Goal: Information Seeking & Learning: Learn about a topic

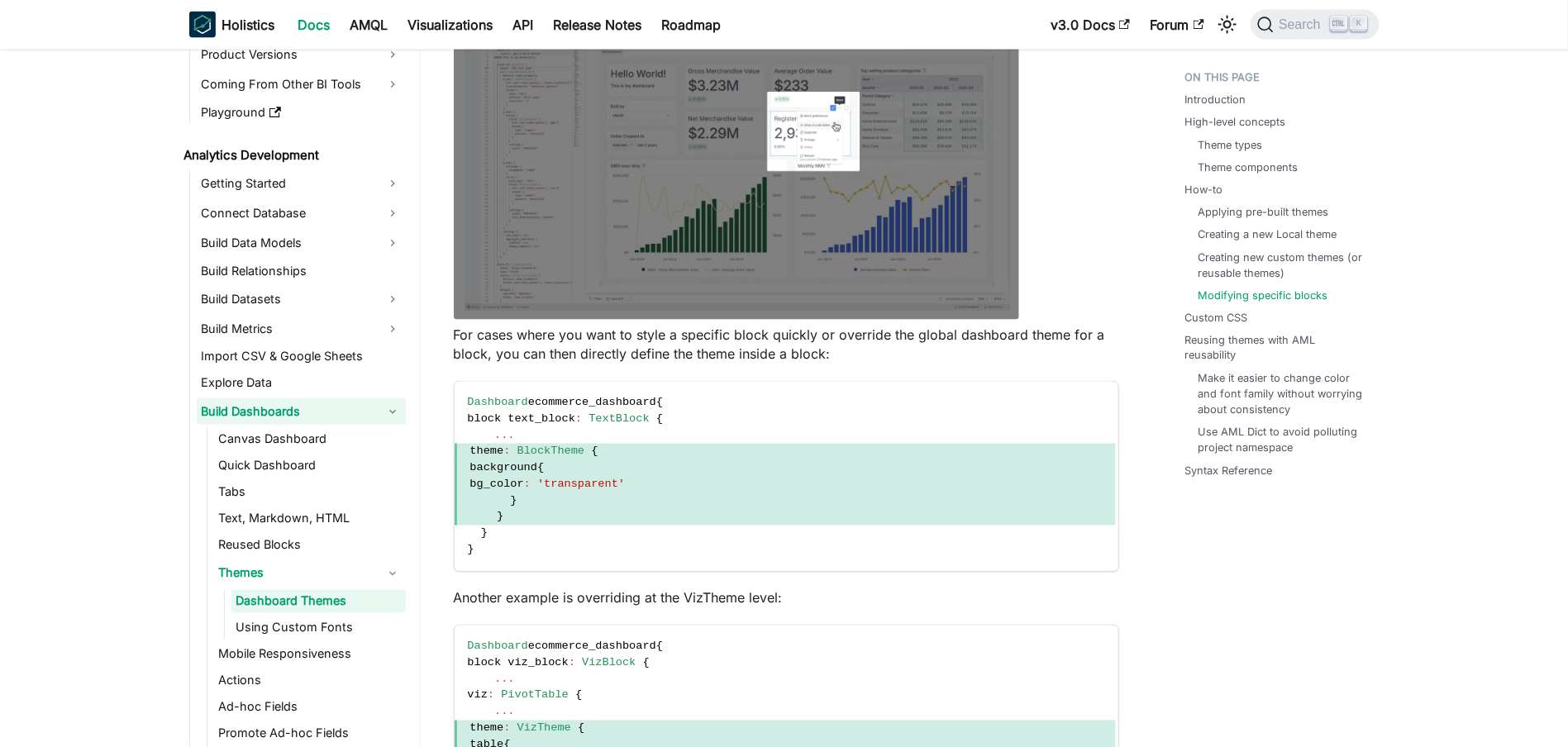
scroll to position [166, 0]
click at [382, 399] on link "Build Dashboards" at bounding box center [300, 409] width 209 height 27
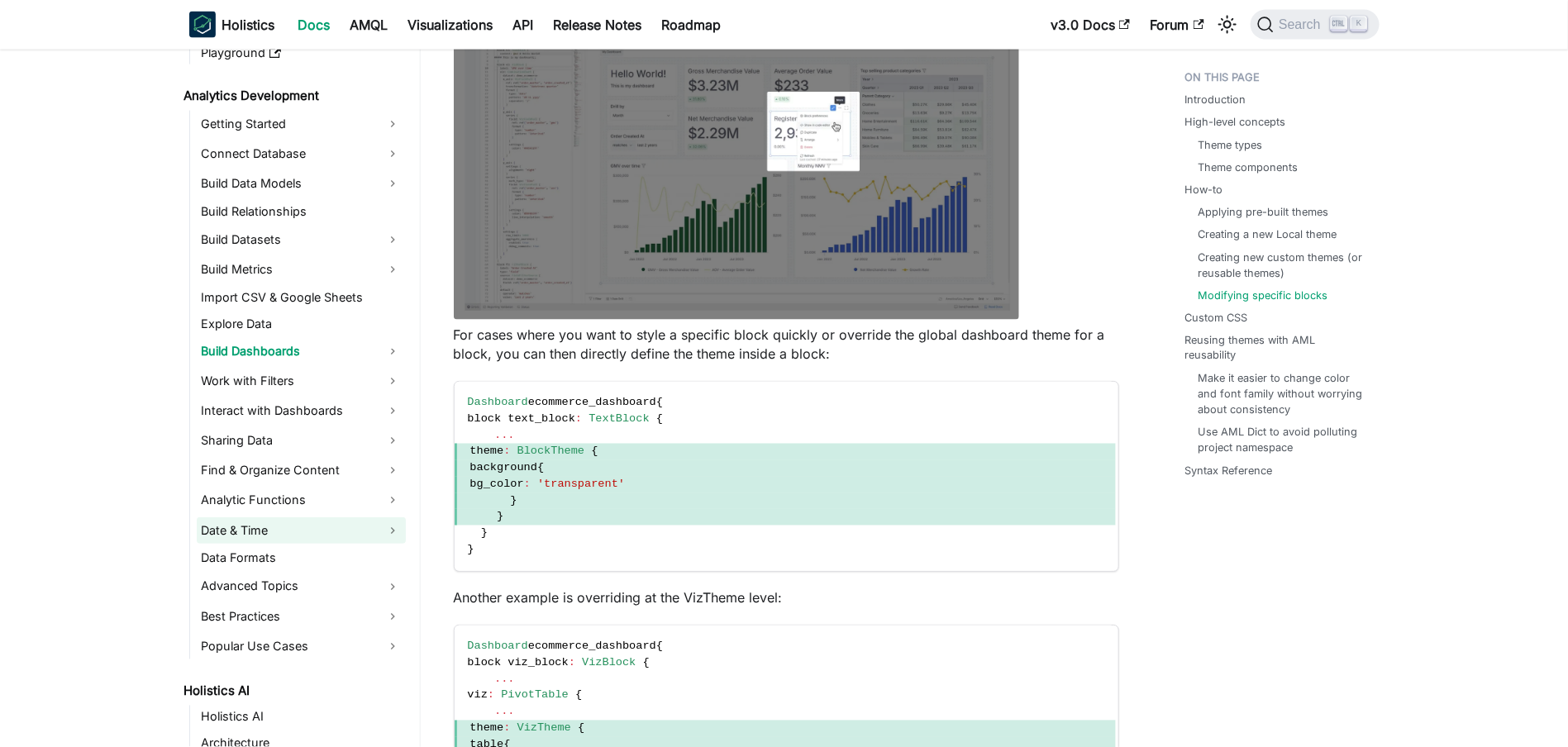
scroll to position [227, 0]
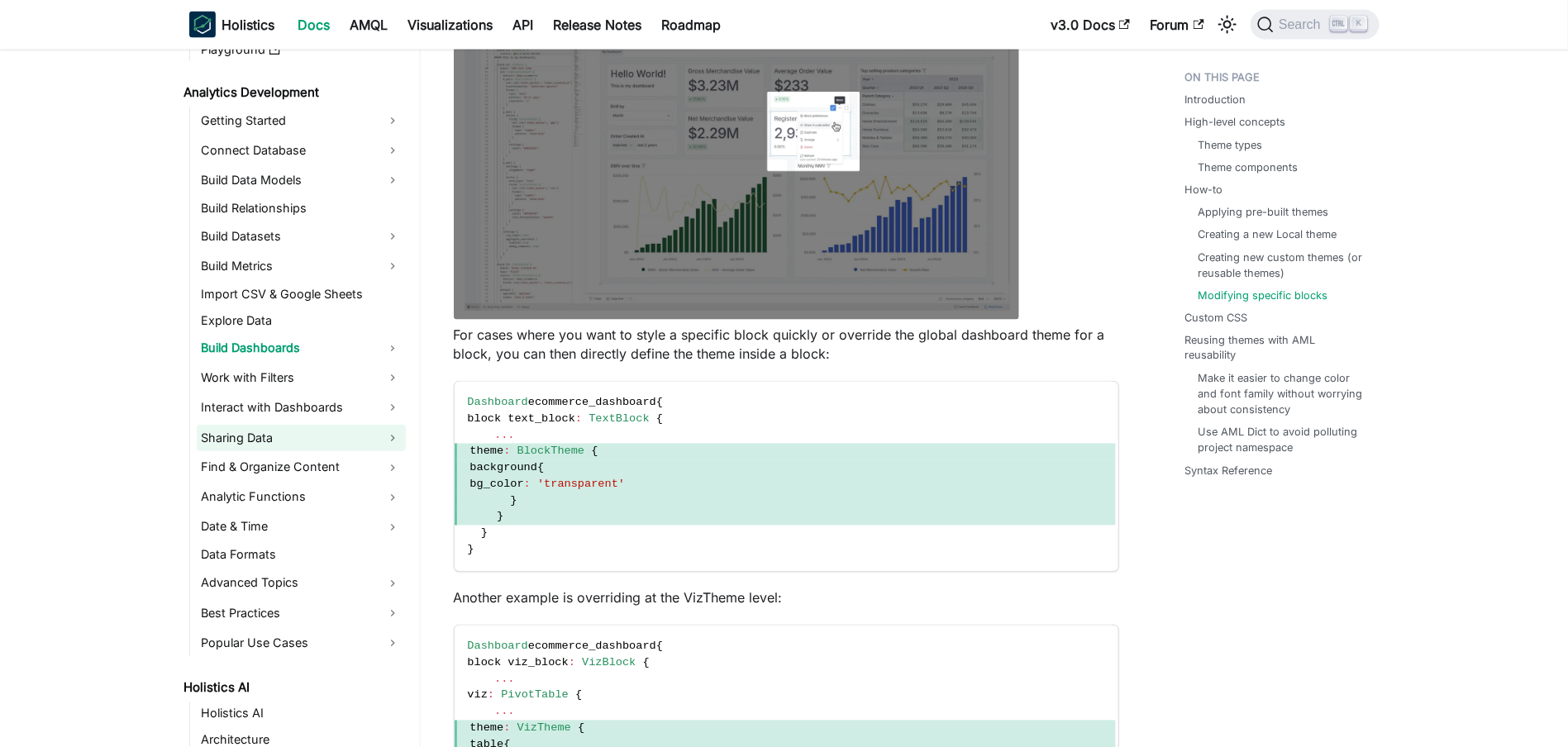
click at [241, 444] on link "Sharing Data" at bounding box center [300, 438] width 209 height 27
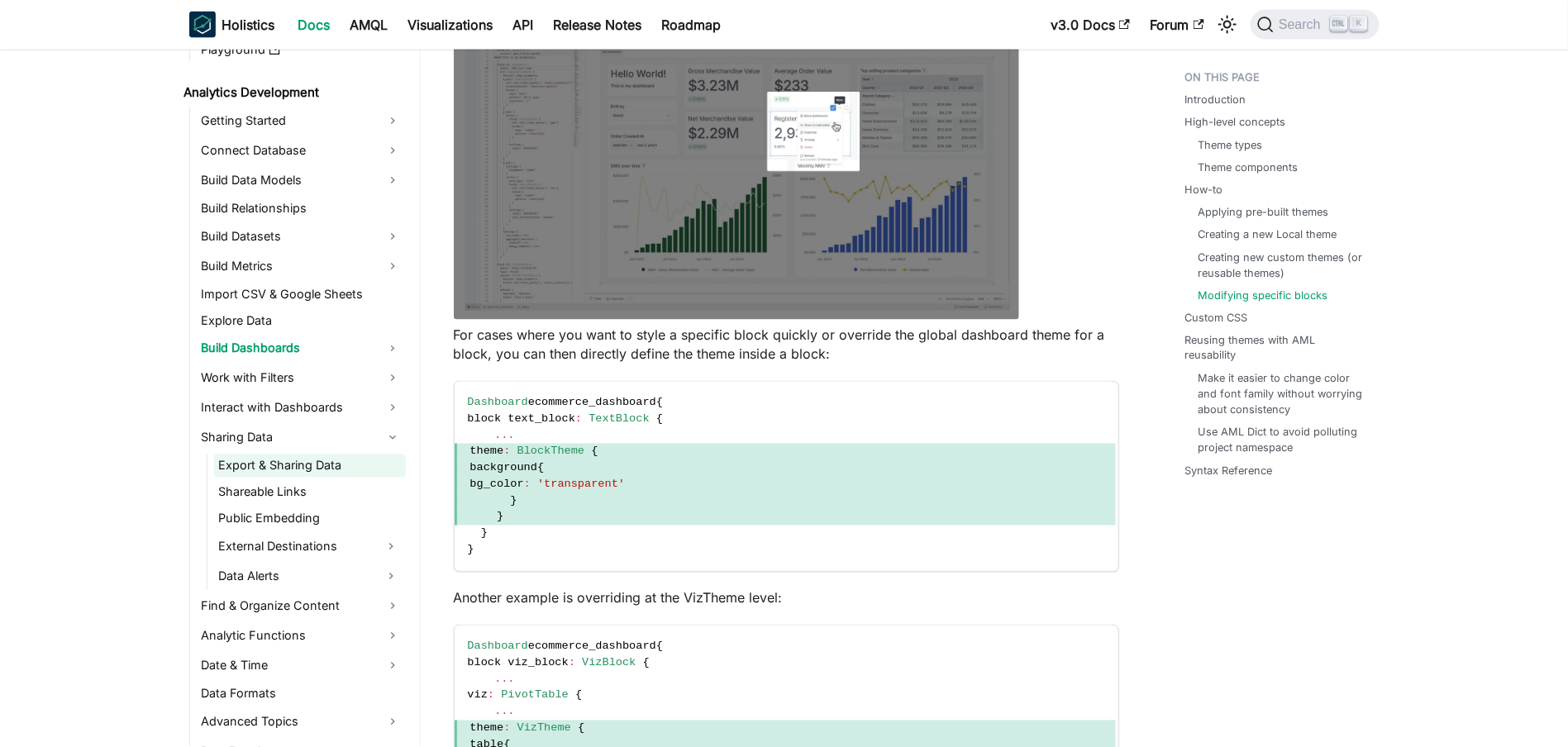
click at [246, 461] on link "Export & Sharing Data" at bounding box center [310, 466] width 192 height 23
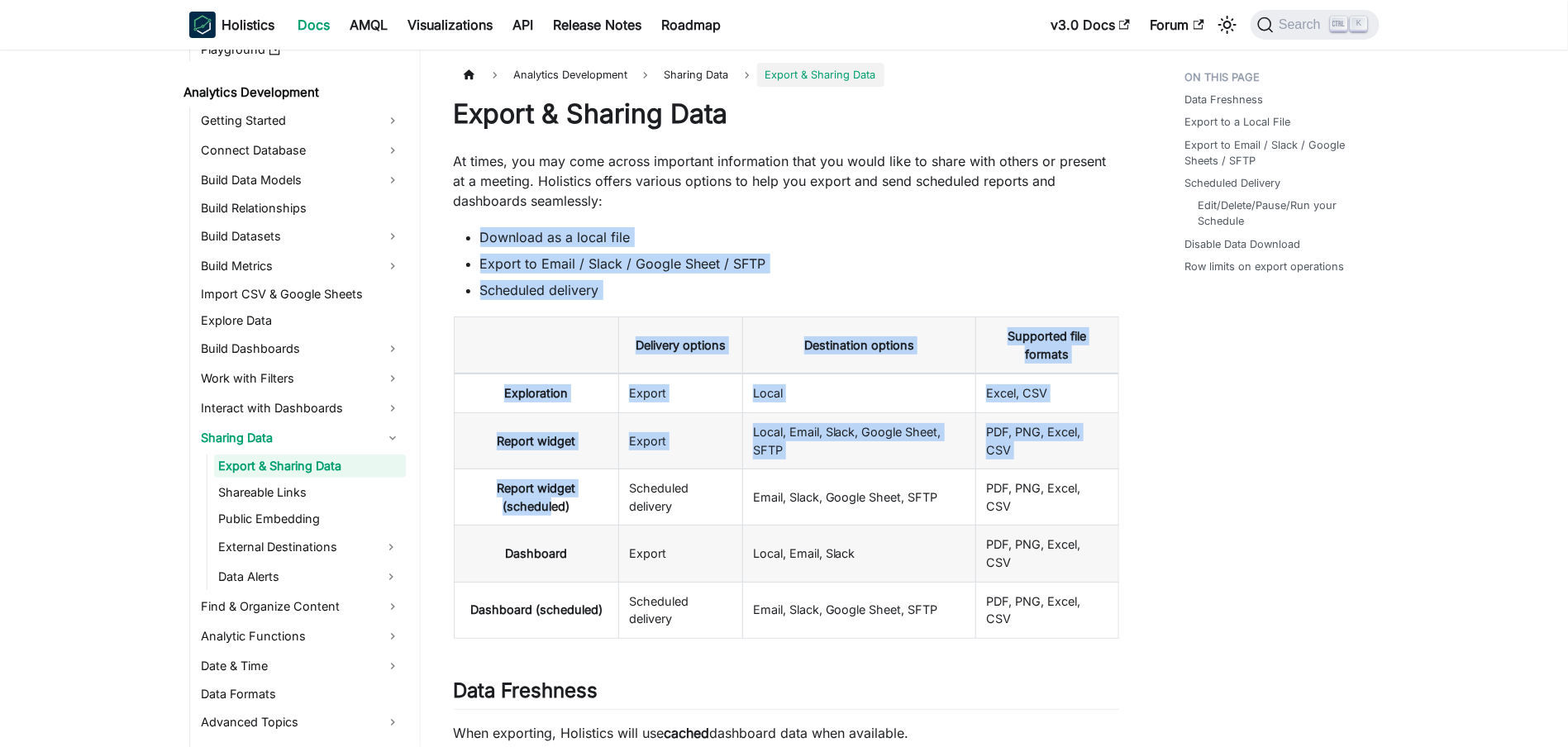
drag, startPoint x: 554, startPoint y: 499, endPoint x: 786, endPoint y: 180, distance: 394.4
click at [786, 180] on p "At times, you may come across important information that you would like to shar…" at bounding box center [786, 181] width 665 height 59
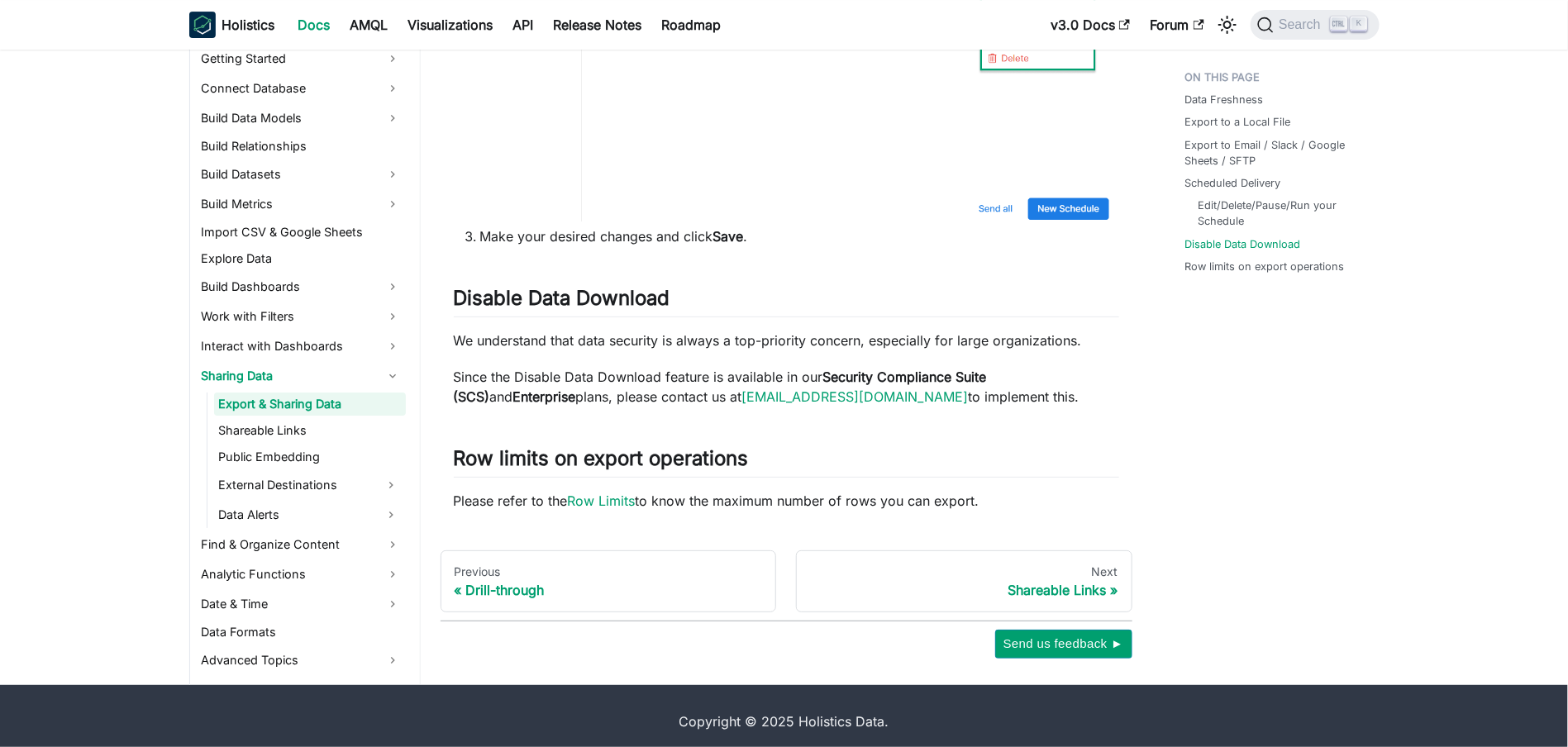
scroll to position [2879, 0]
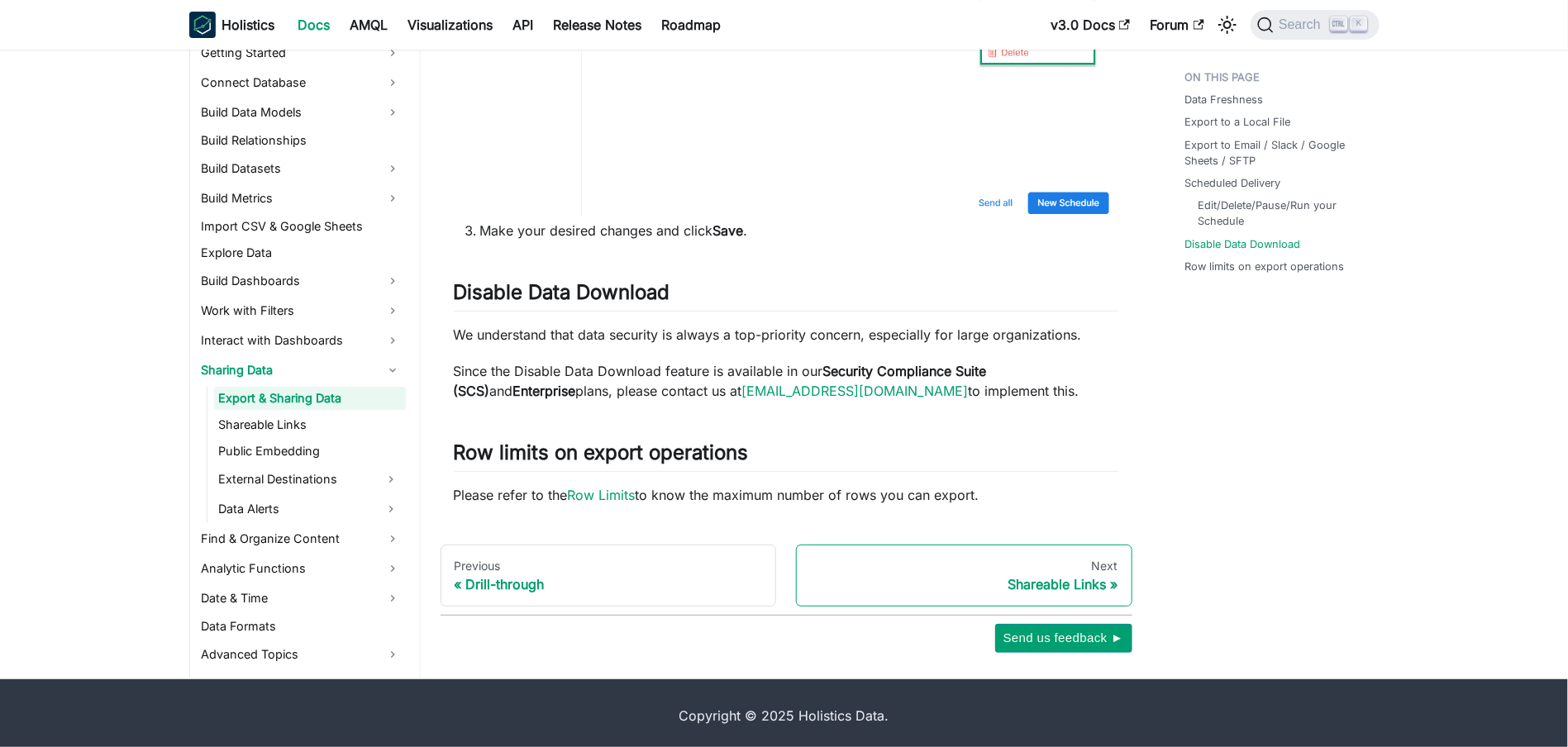
click at [1069, 558] on div "Next" at bounding box center [964, 566] width 308 height 15
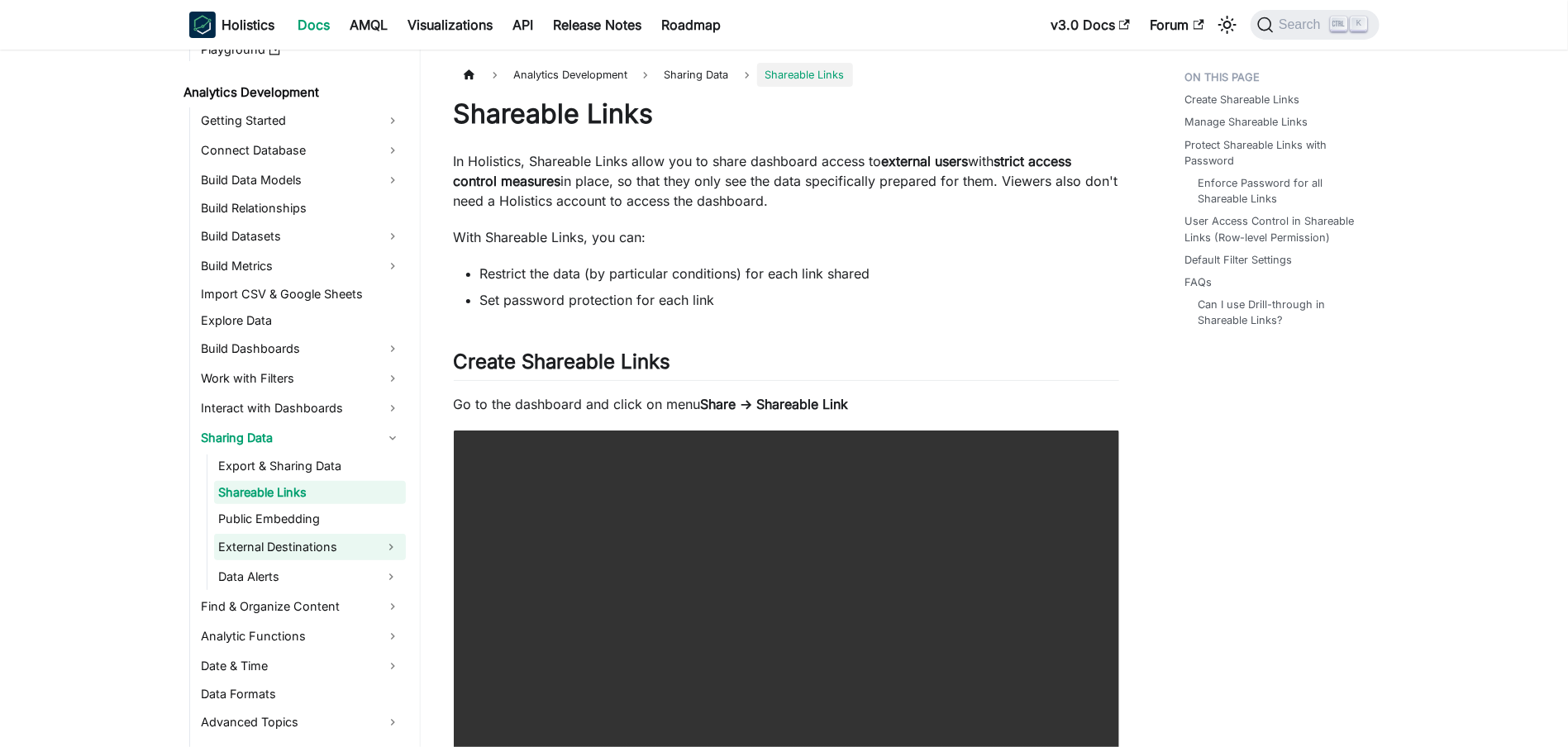
click at [325, 550] on link "External Destinations" at bounding box center [295, 547] width 162 height 27
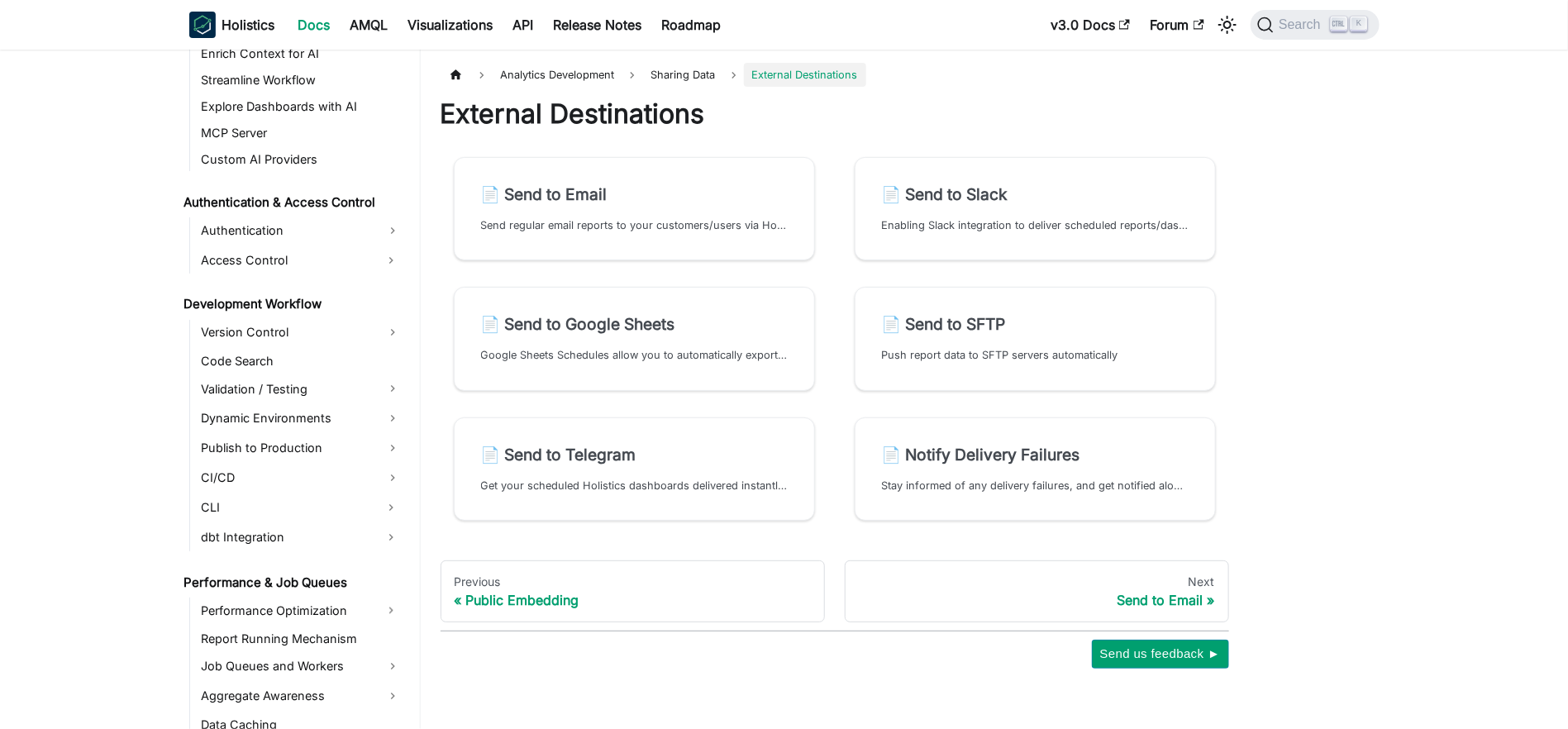
scroll to position [1323, 0]
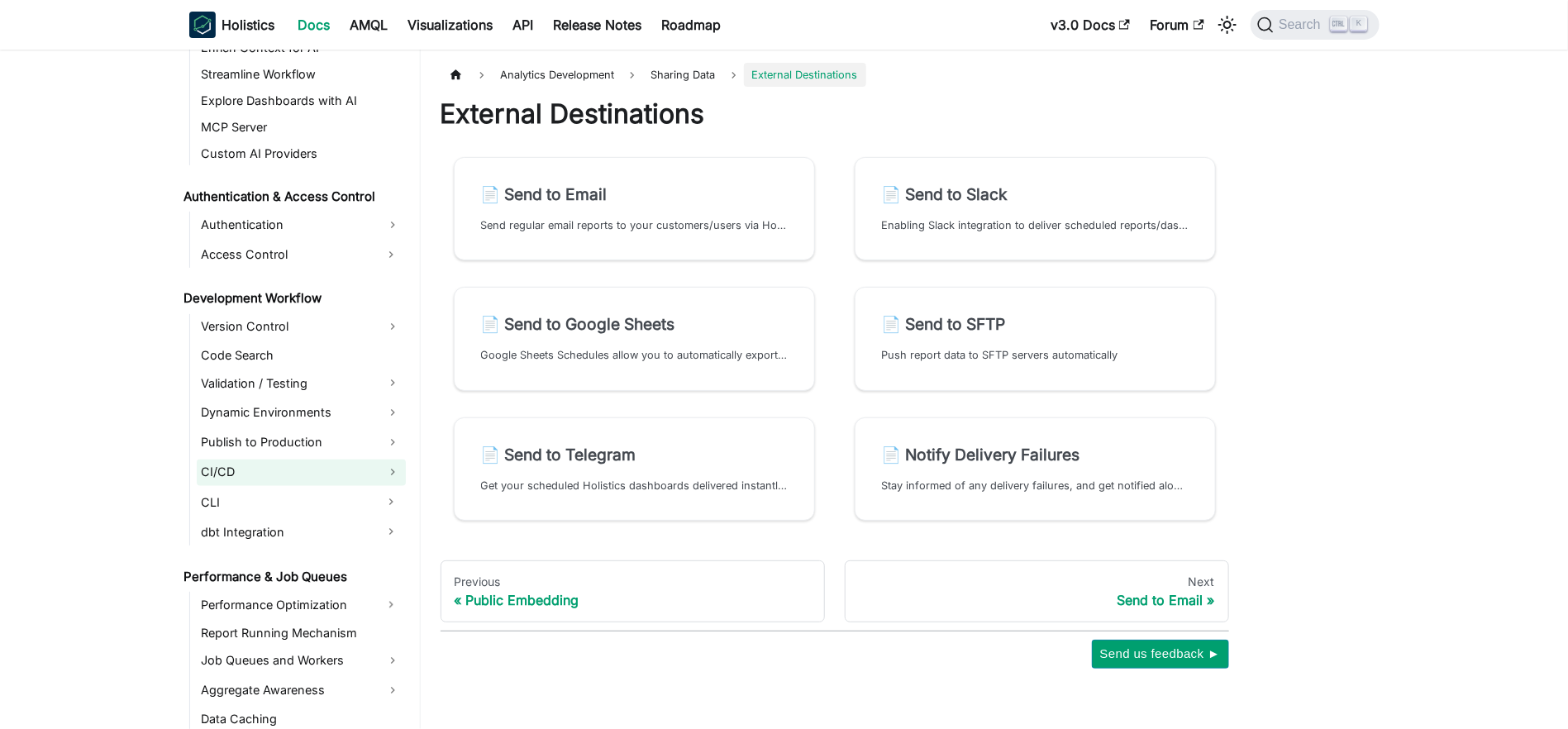
click at [315, 474] on link "CI/CD" at bounding box center [300, 473] width 209 height 27
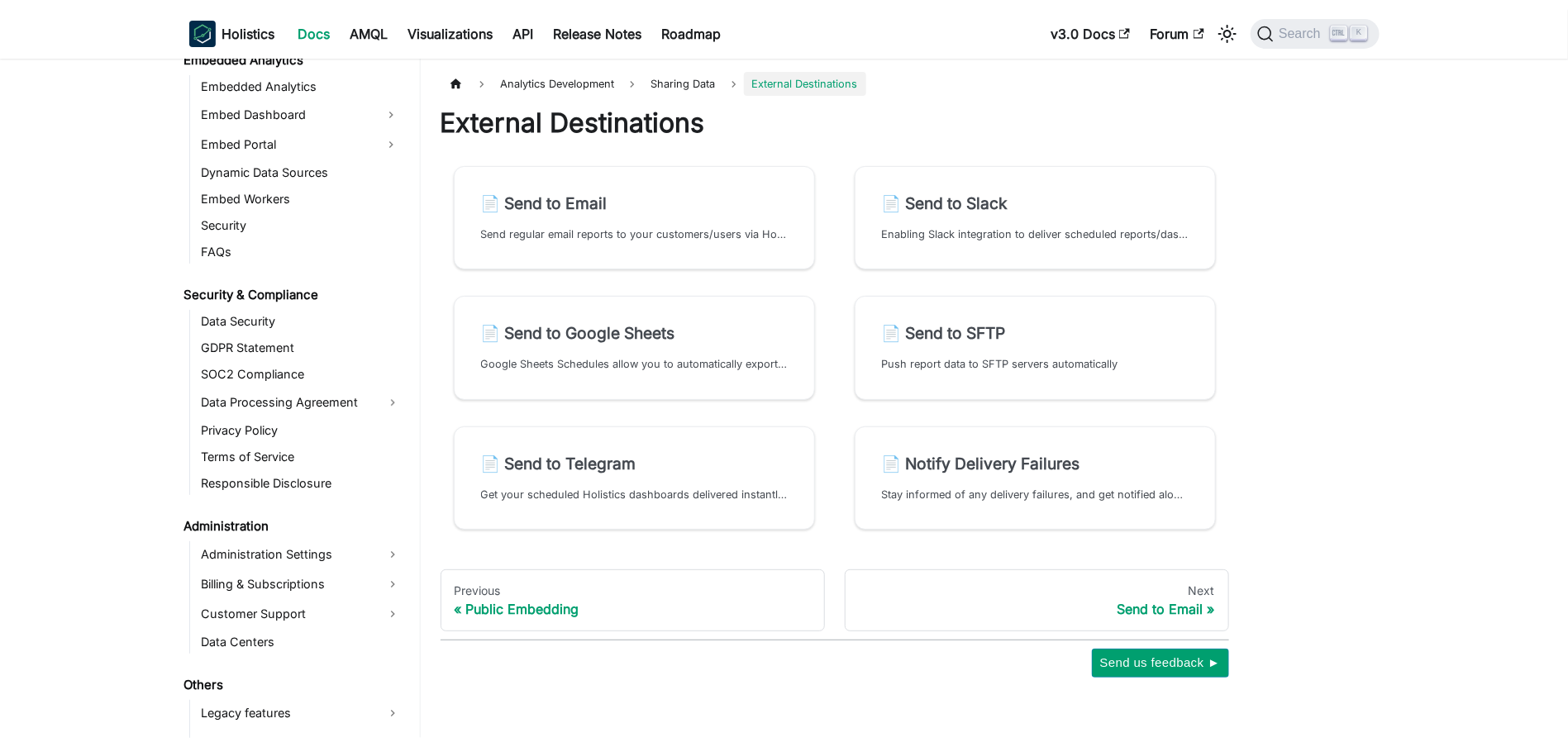
scroll to position [2187, 0]
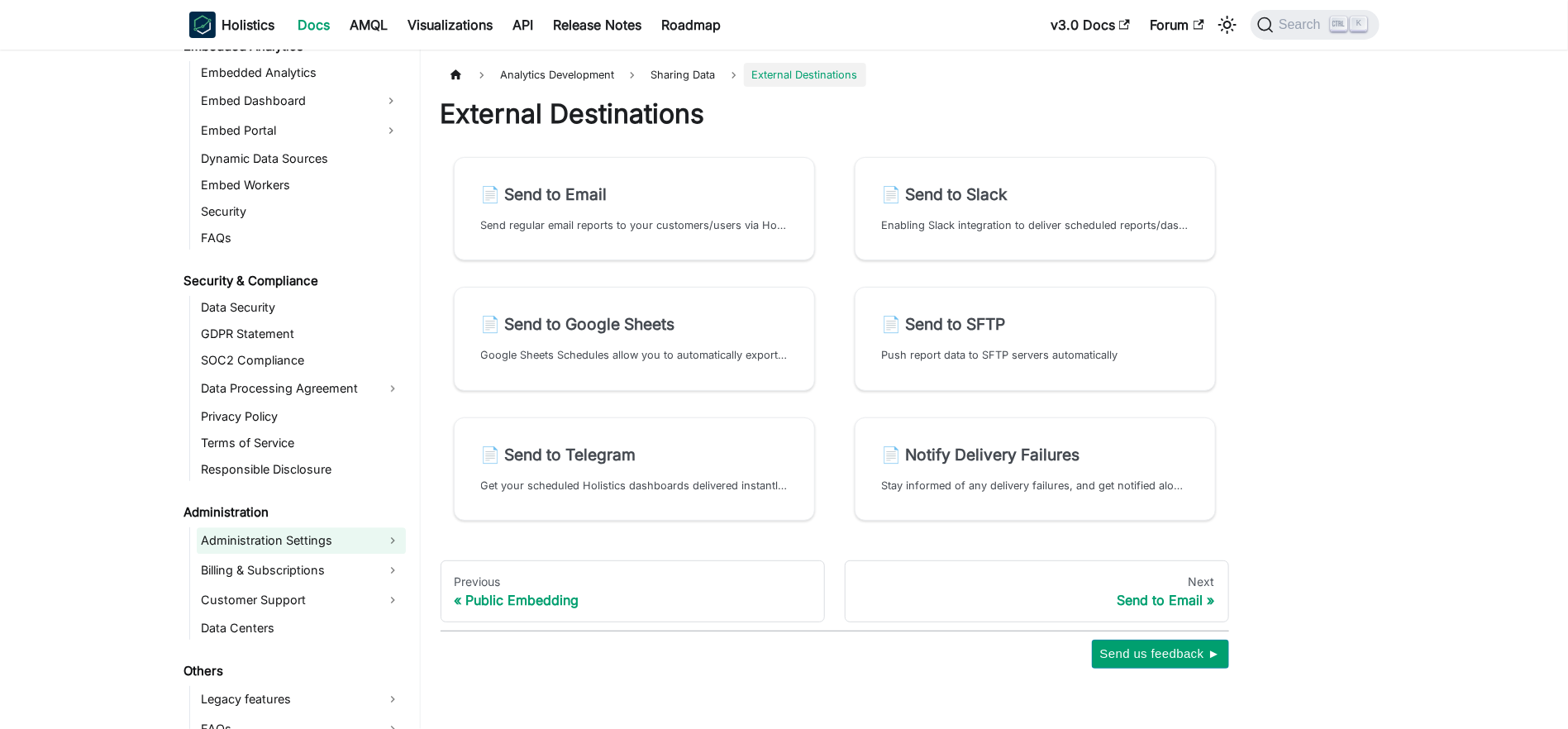
click at [274, 541] on link "Administration Settings" at bounding box center [300, 540] width 209 height 27
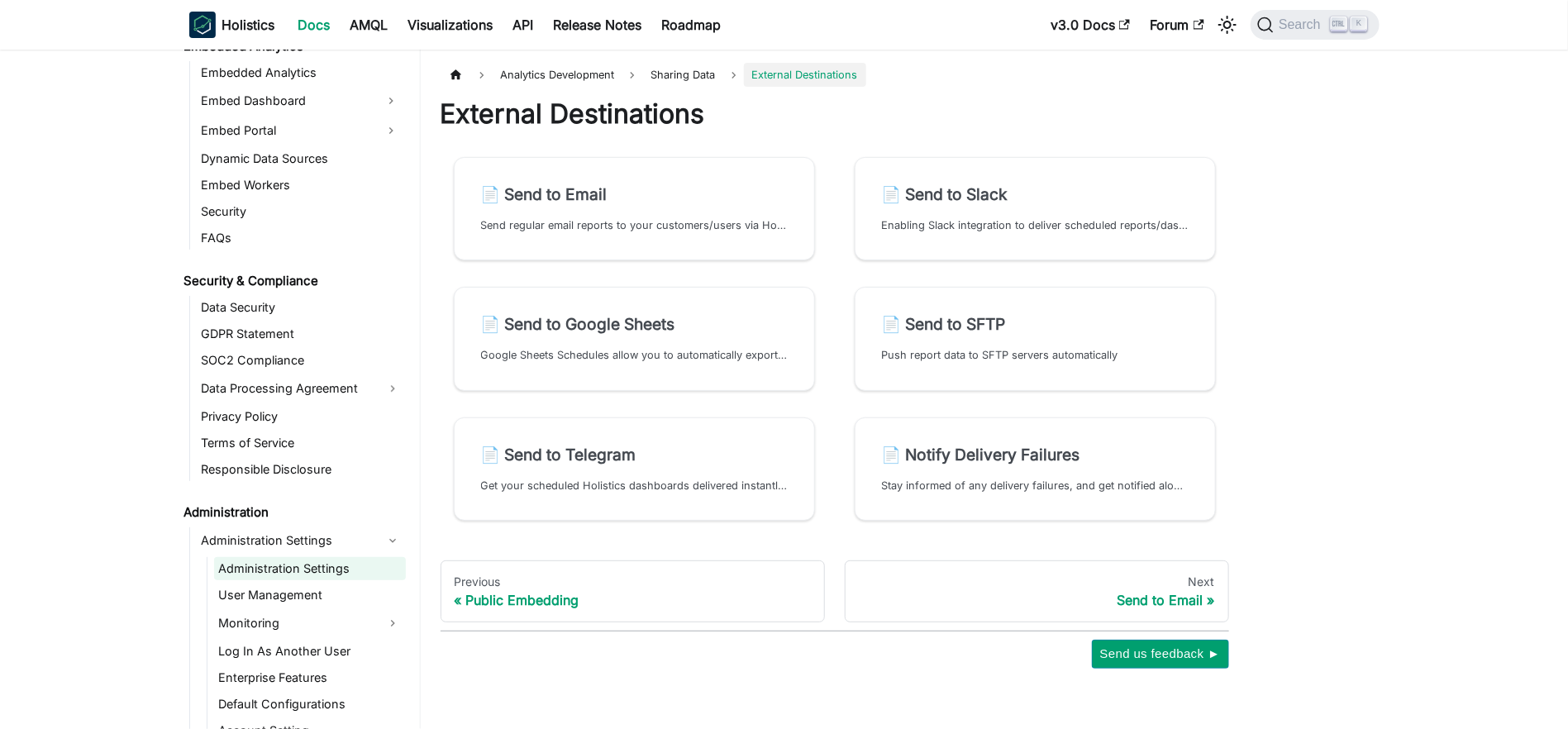
click at [265, 568] on link "Administration Settings" at bounding box center [310, 568] width 192 height 23
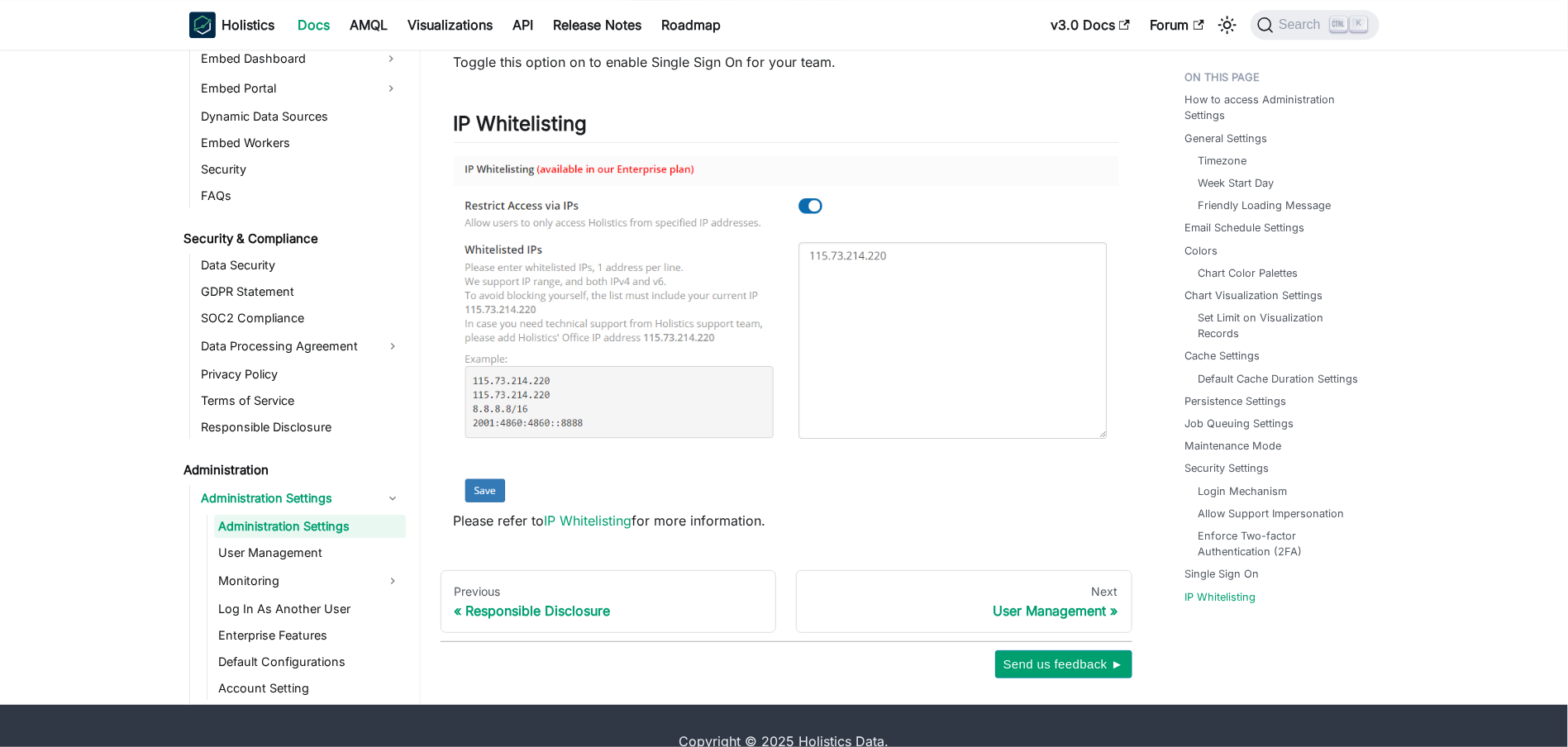
scroll to position [5448, 0]
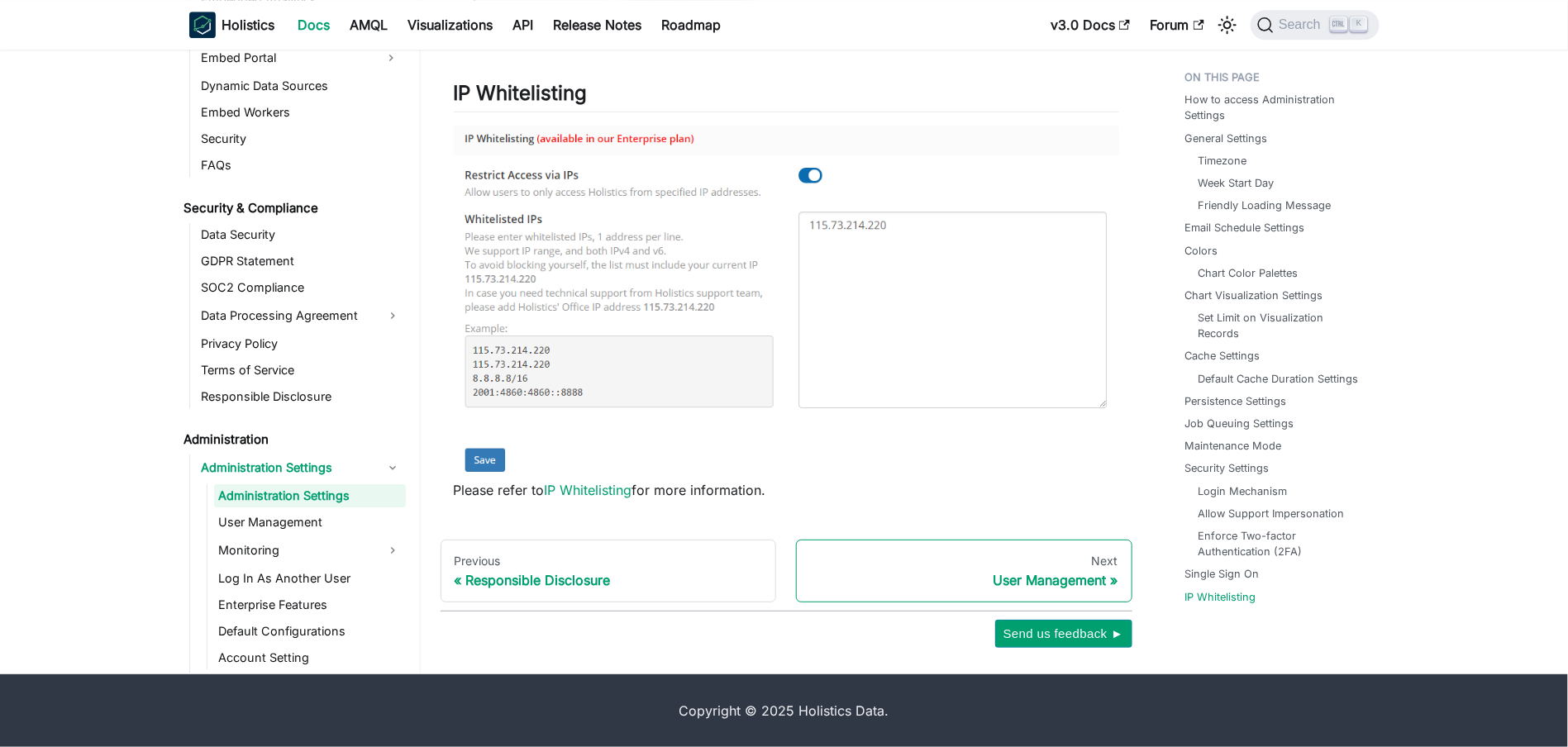
click at [912, 567] on div "Next" at bounding box center [964, 561] width 308 height 15
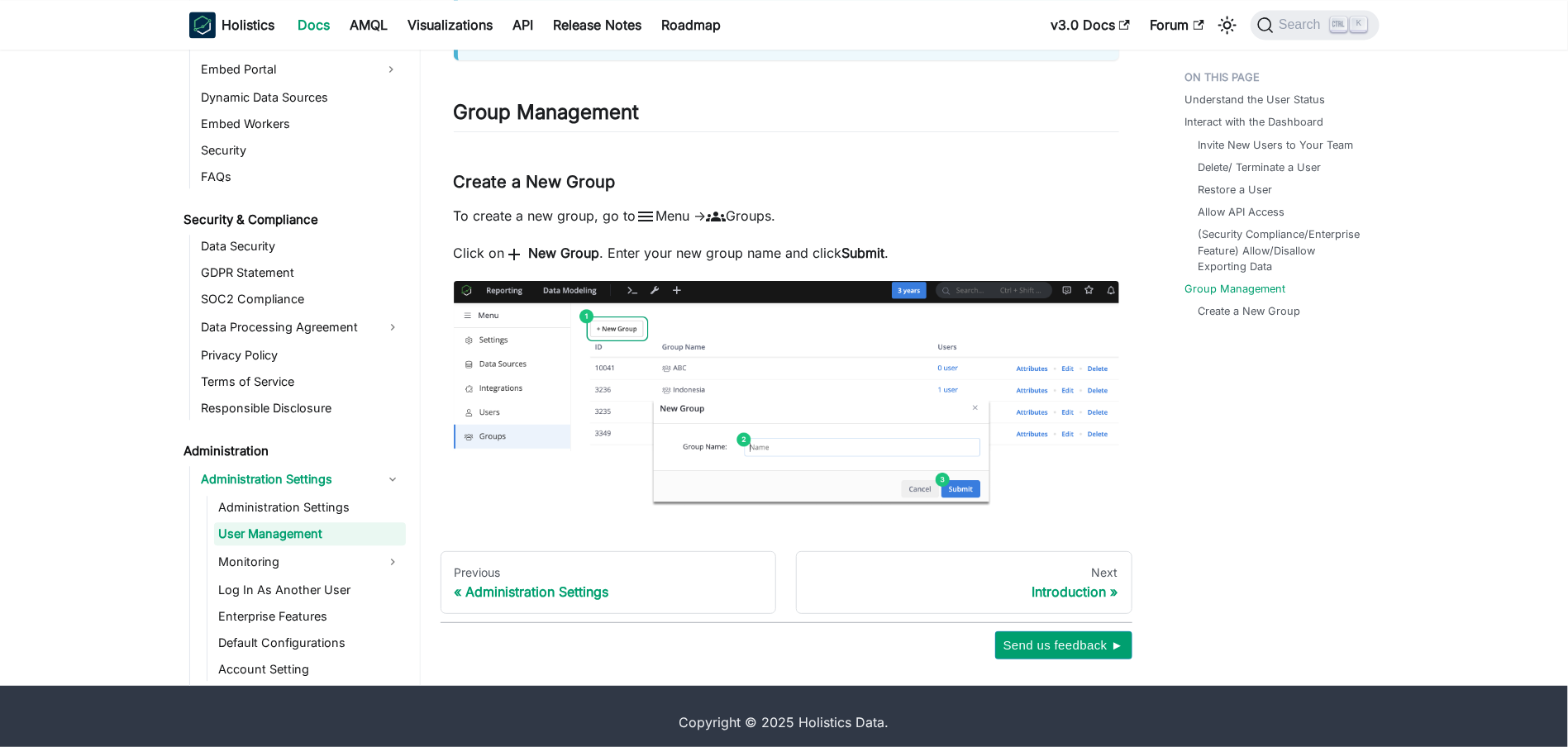
scroll to position [5046, 0]
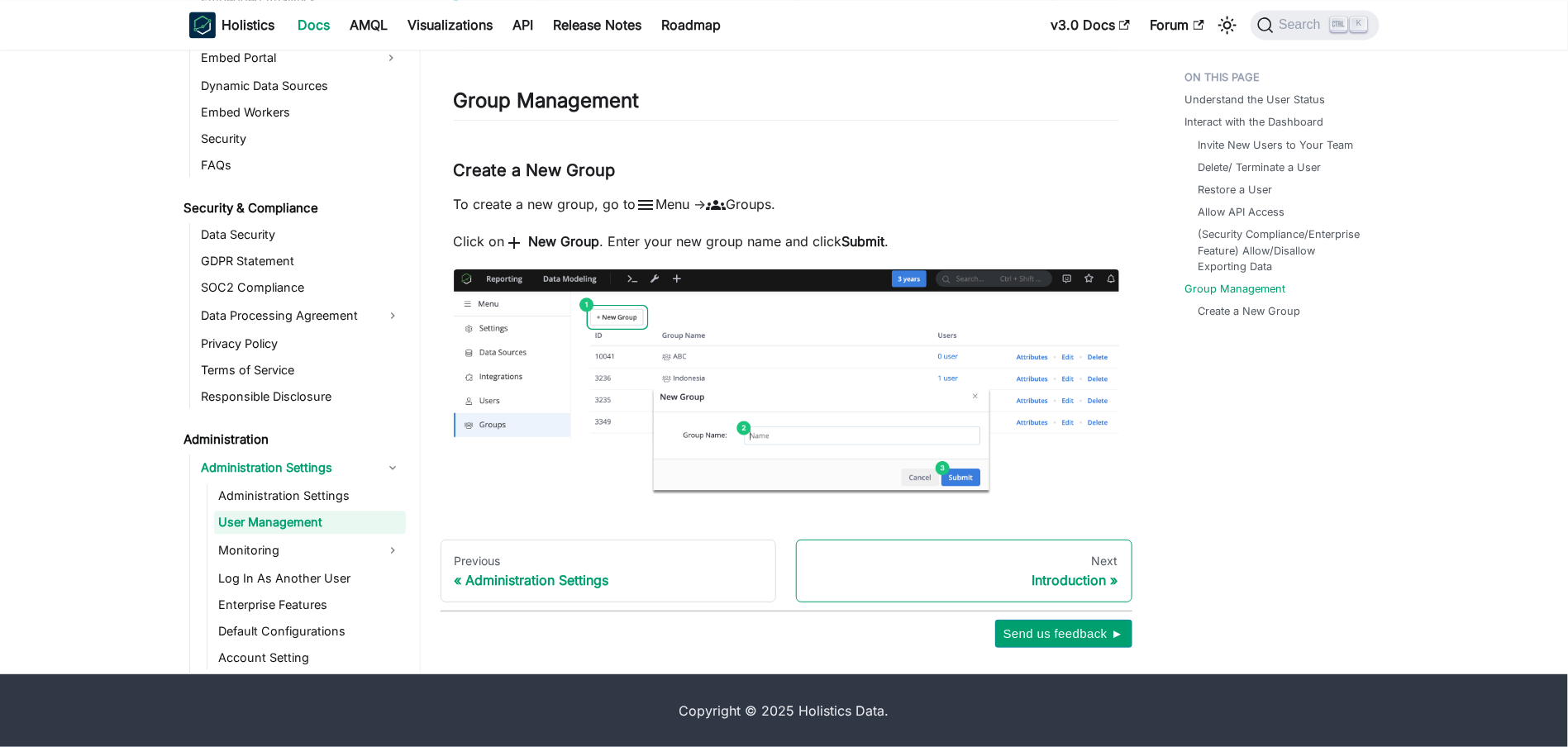
click at [1011, 567] on div "Next" at bounding box center [964, 561] width 308 height 15
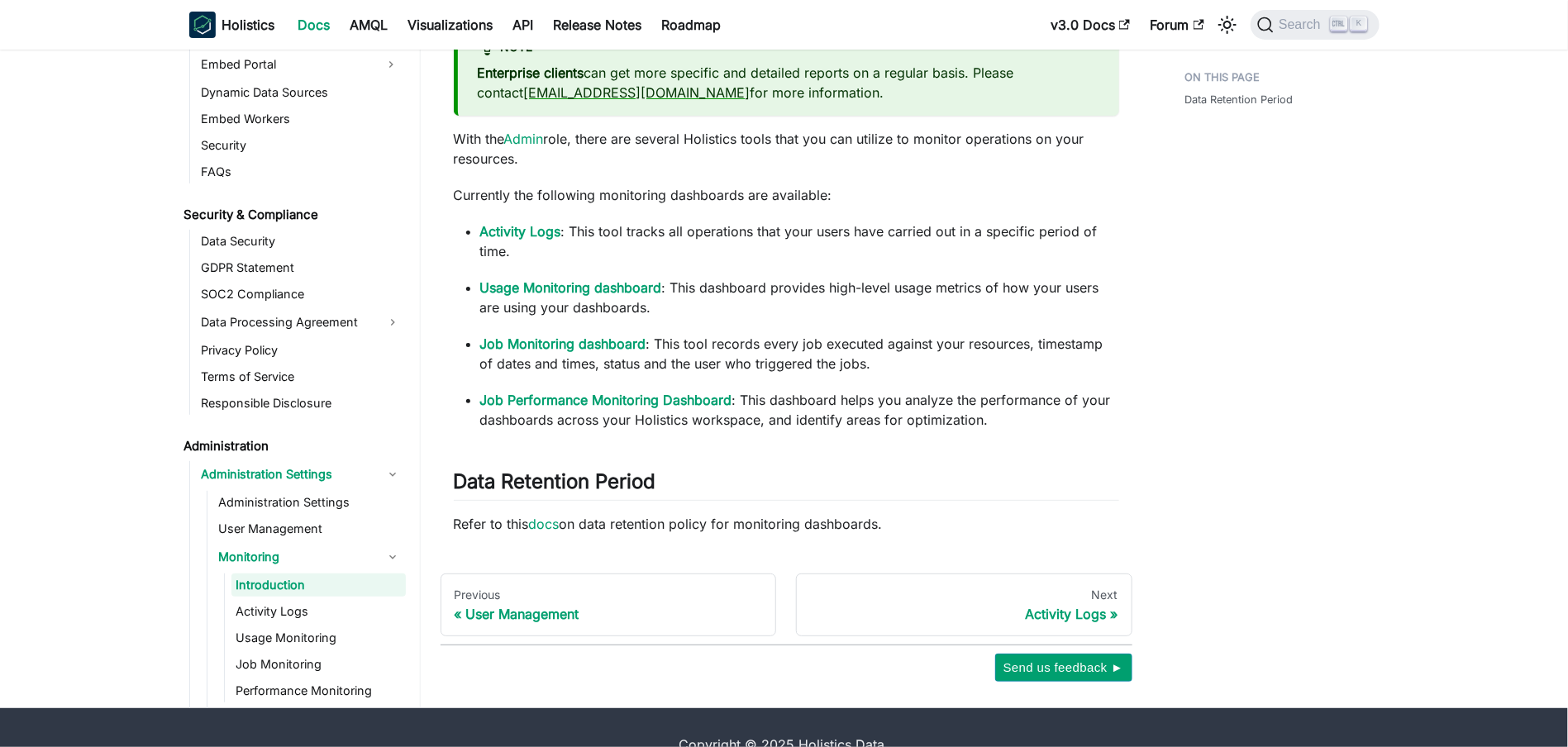
scroll to position [159, 0]
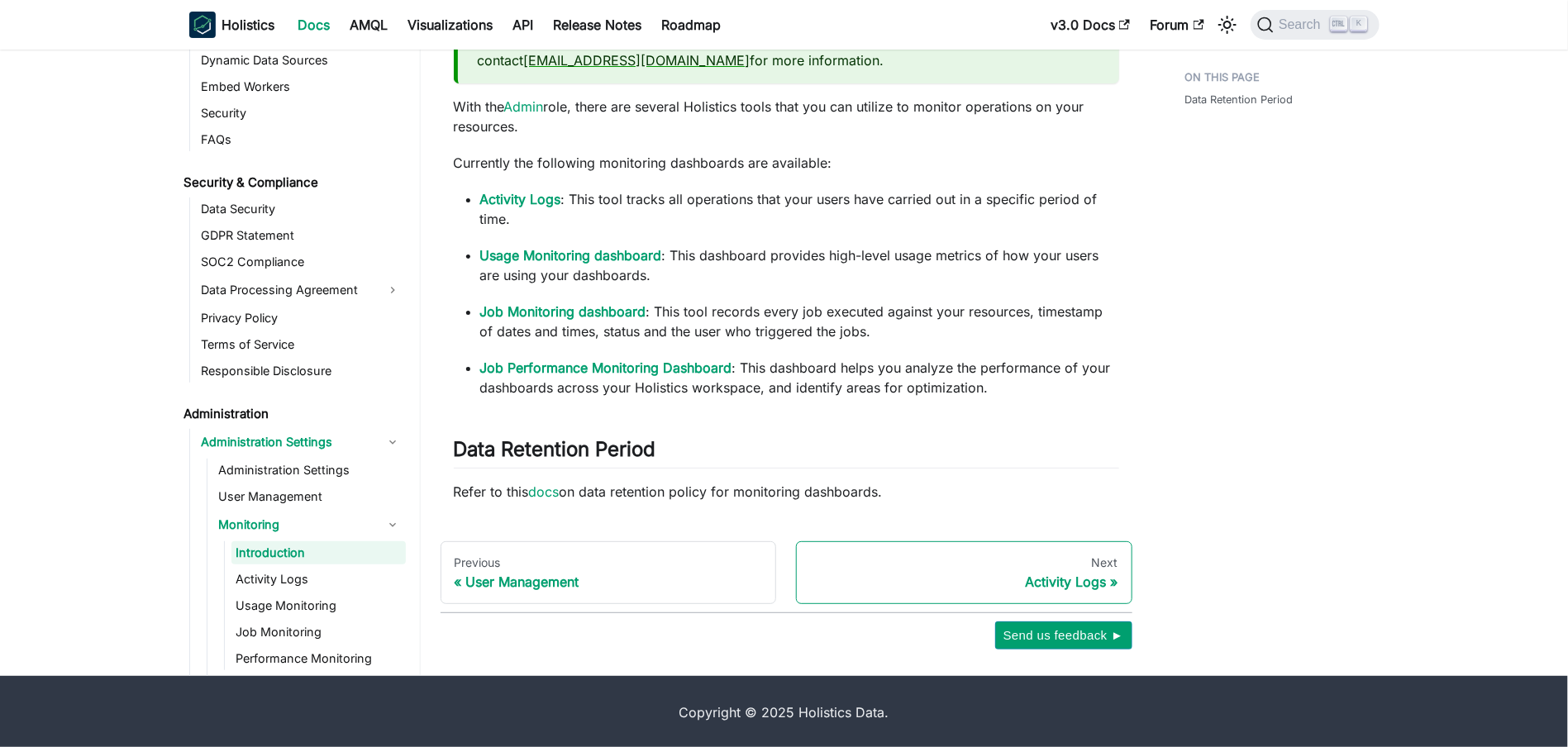
click at [967, 577] on div "Activity Logs" at bounding box center [964, 581] width 308 height 16
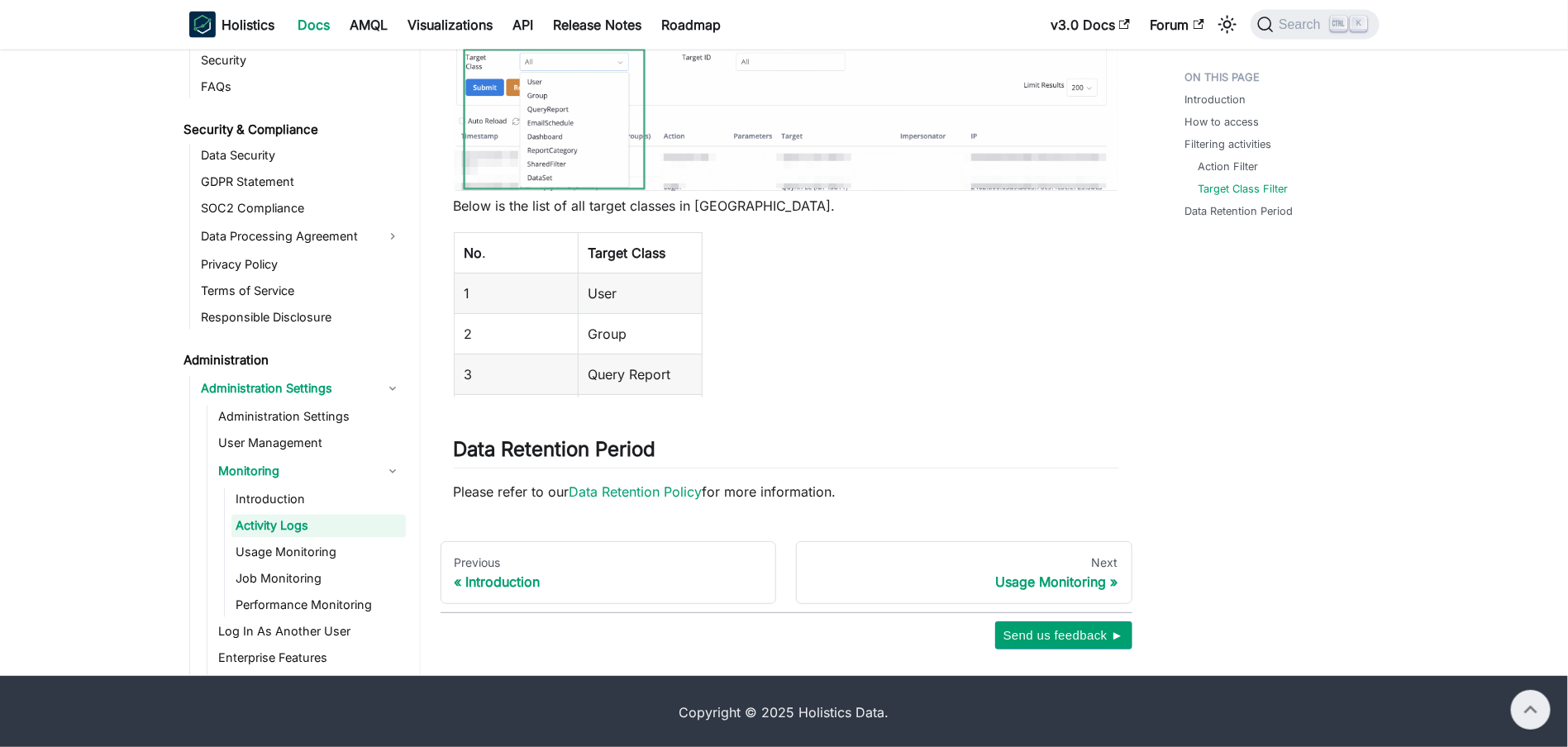
scroll to position [1421, 0]
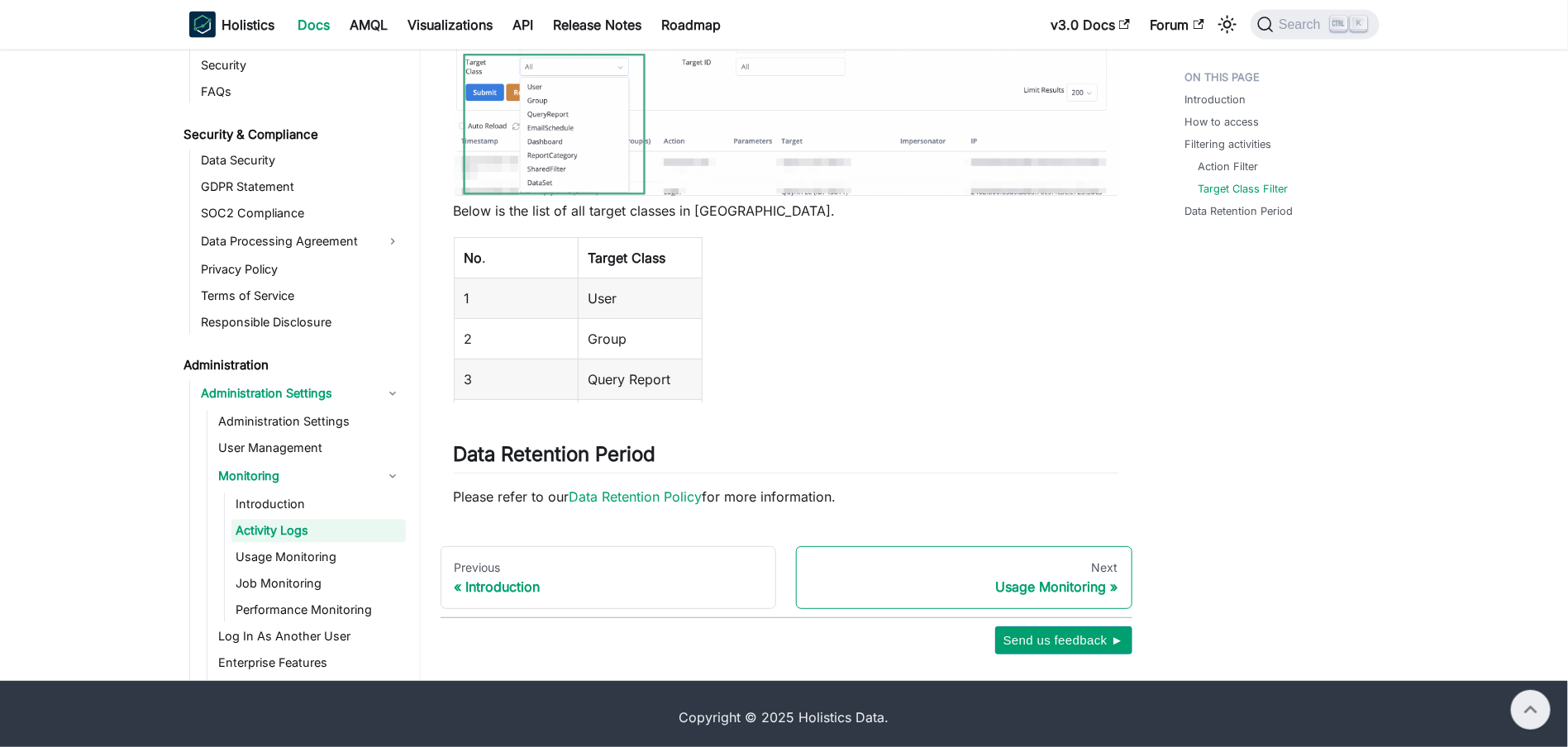
click at [1084, 588] on div "Usage Monitoring" at bounding box center [964, 586] width 308 height 16
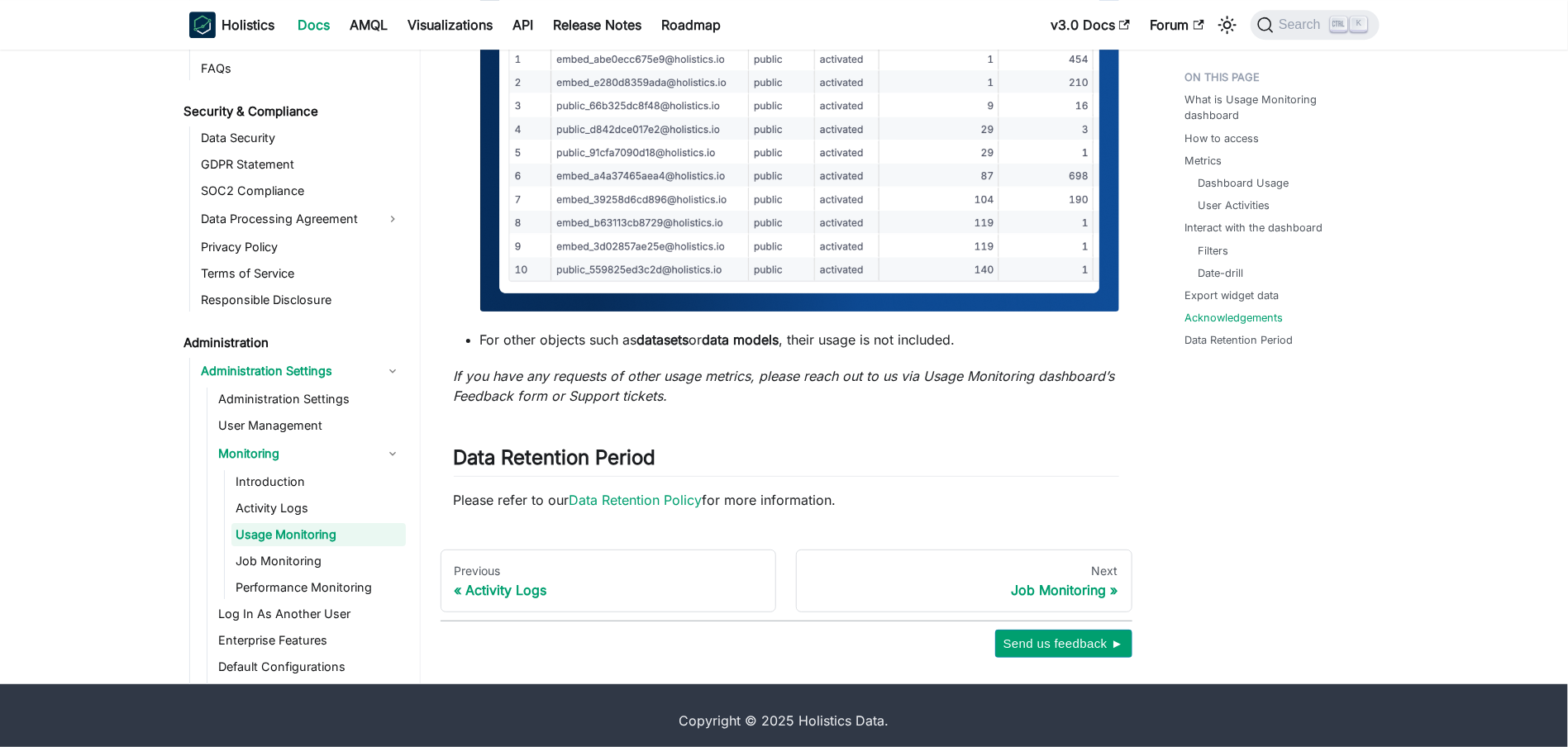
scroll to position [2668, 0]
click at [1054, 578] on link "Next Job Monitoring" at bounding box center [964, 580] width 336 height 63
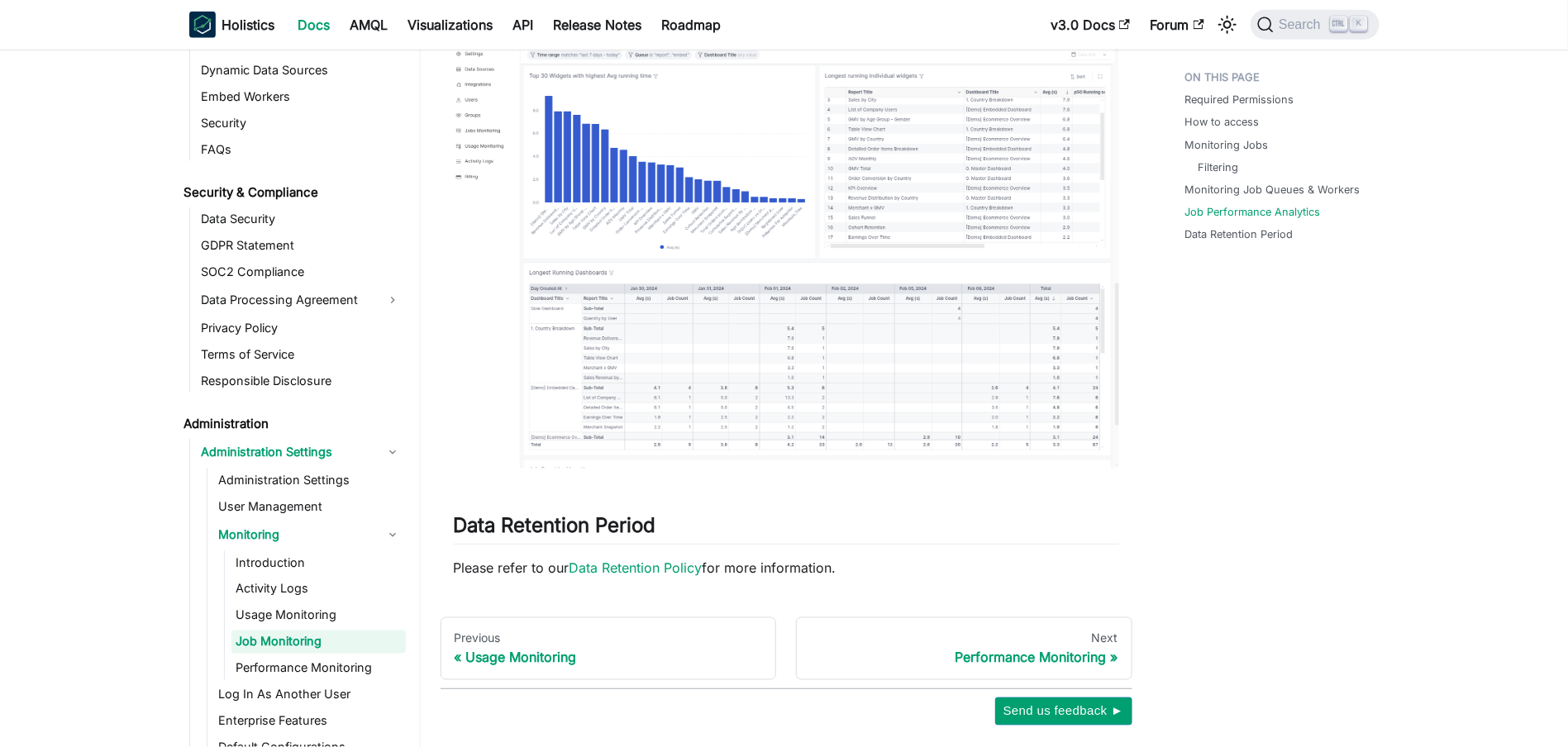
scroll to position [4207, 0]
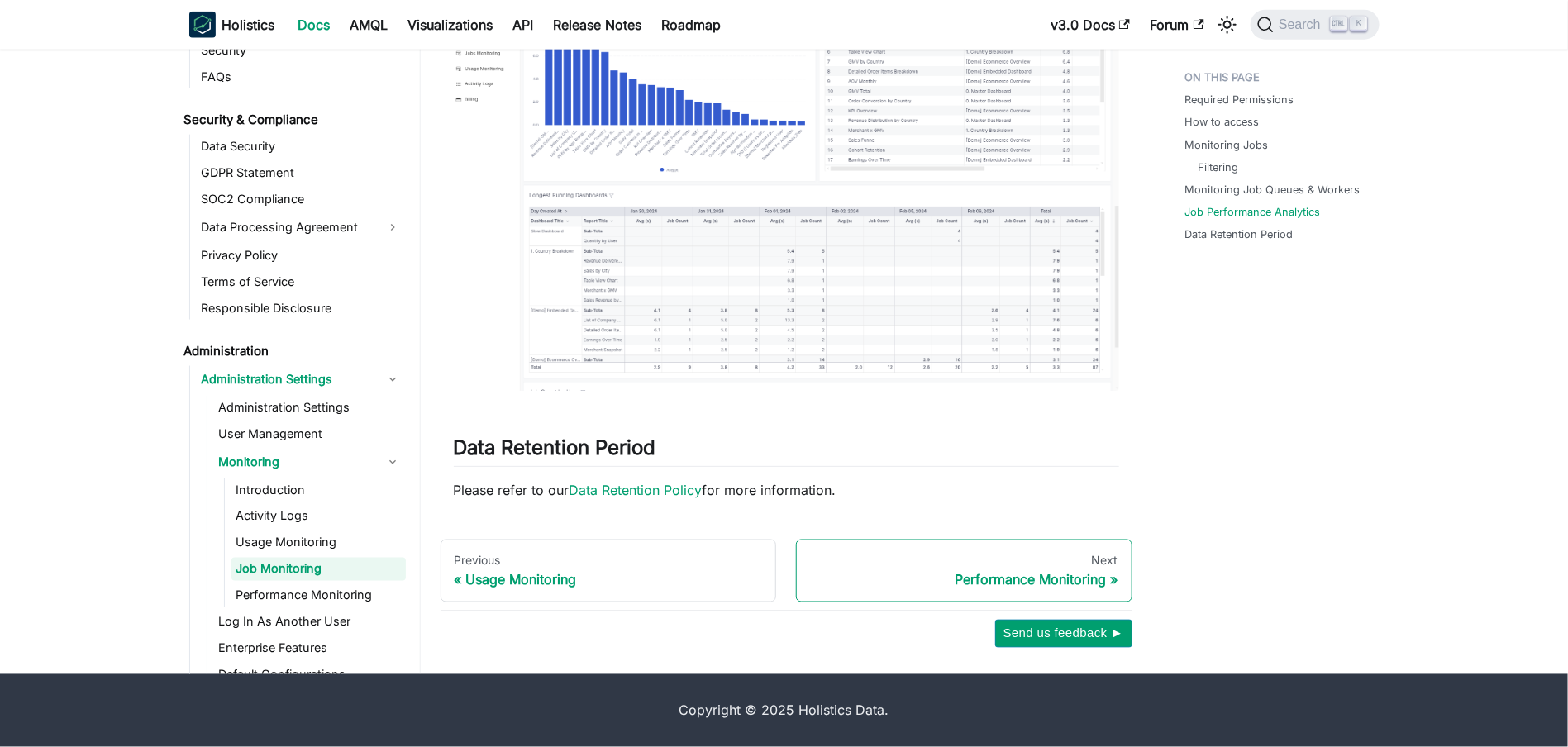
click at [1009, 575] on div "Performance Monitoring" at bounding box center [964, 579] width 308 height 16
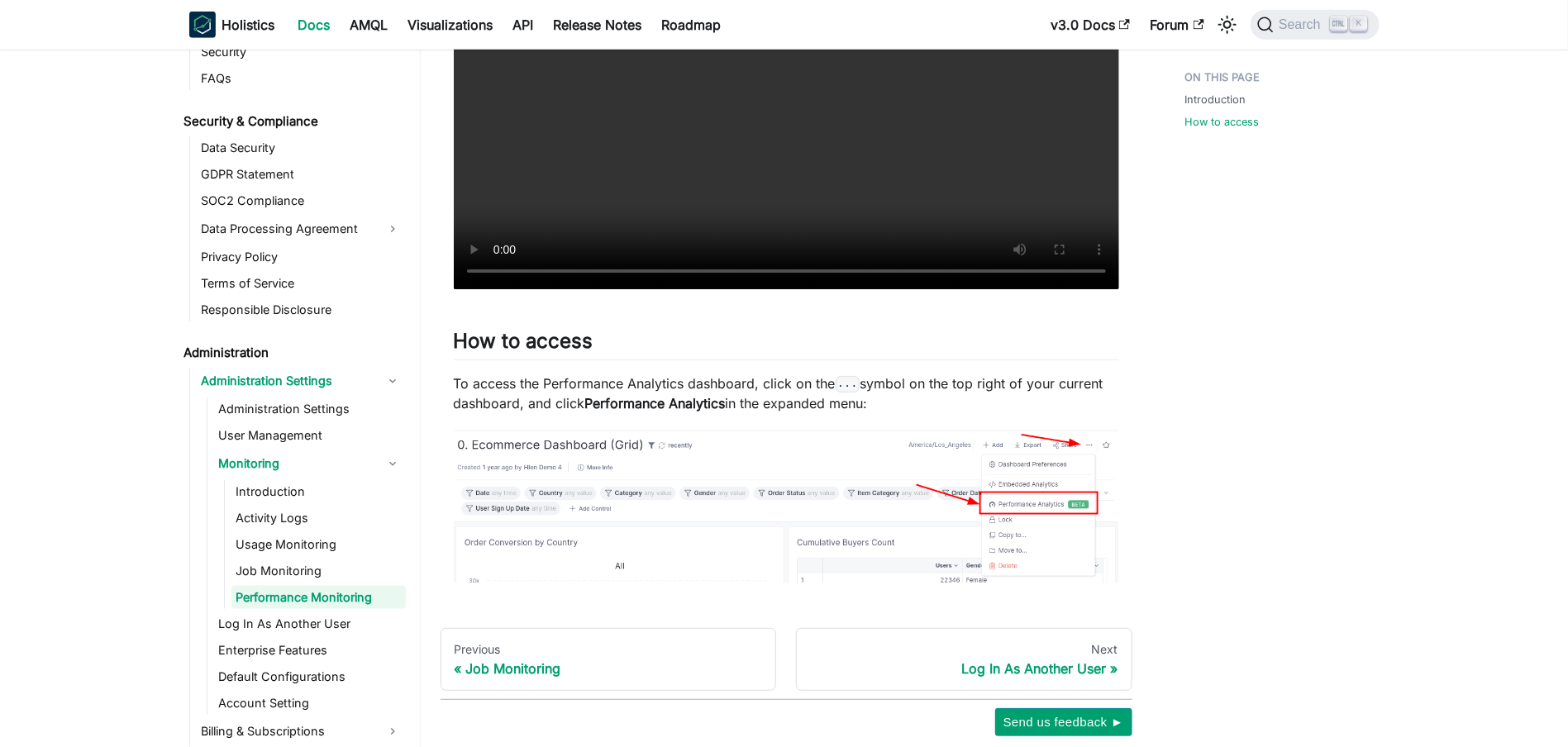
scroll to position [749, 0]
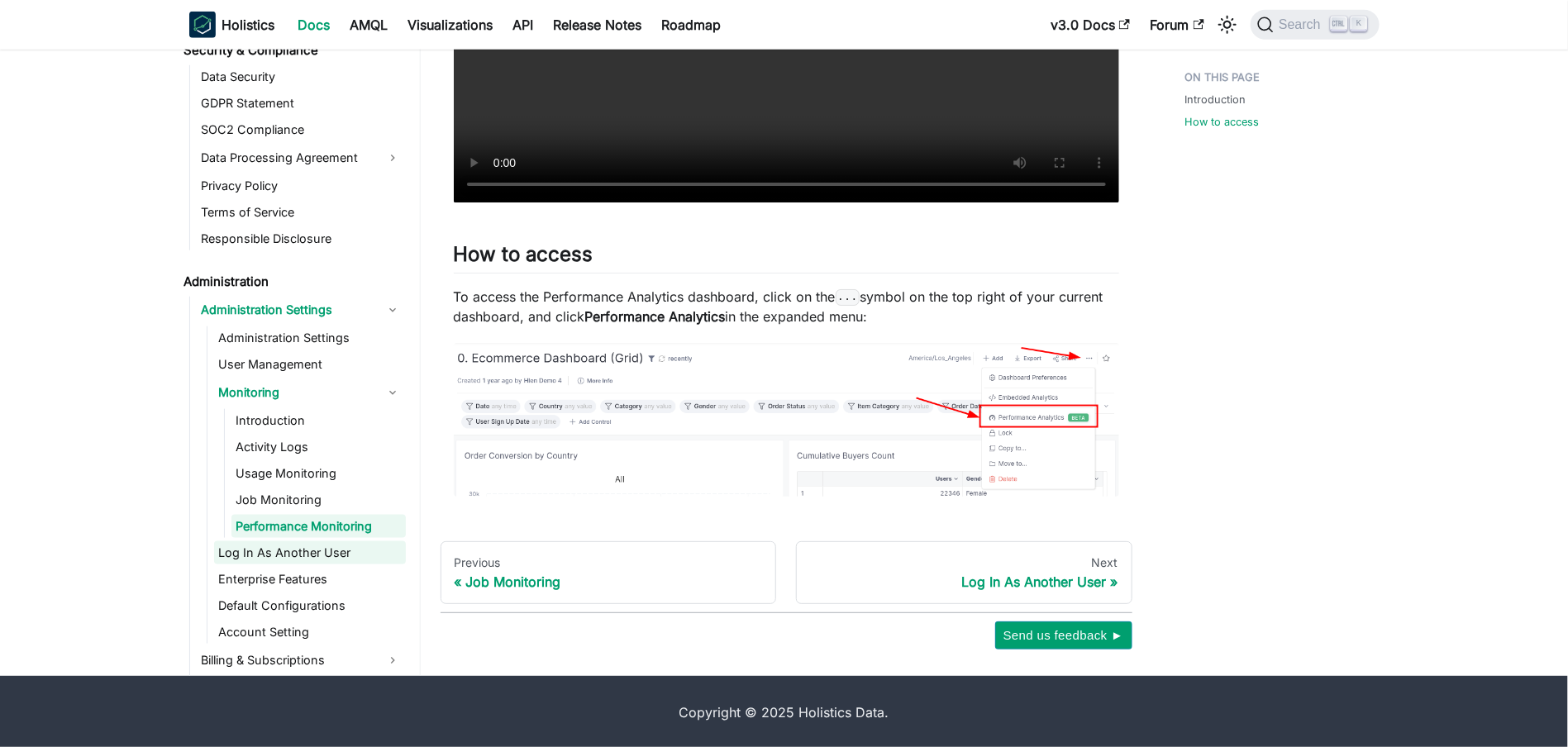
click at [318, 557] on link "Log In As Another User" at bounding box center [310, 553] width 192 height 23
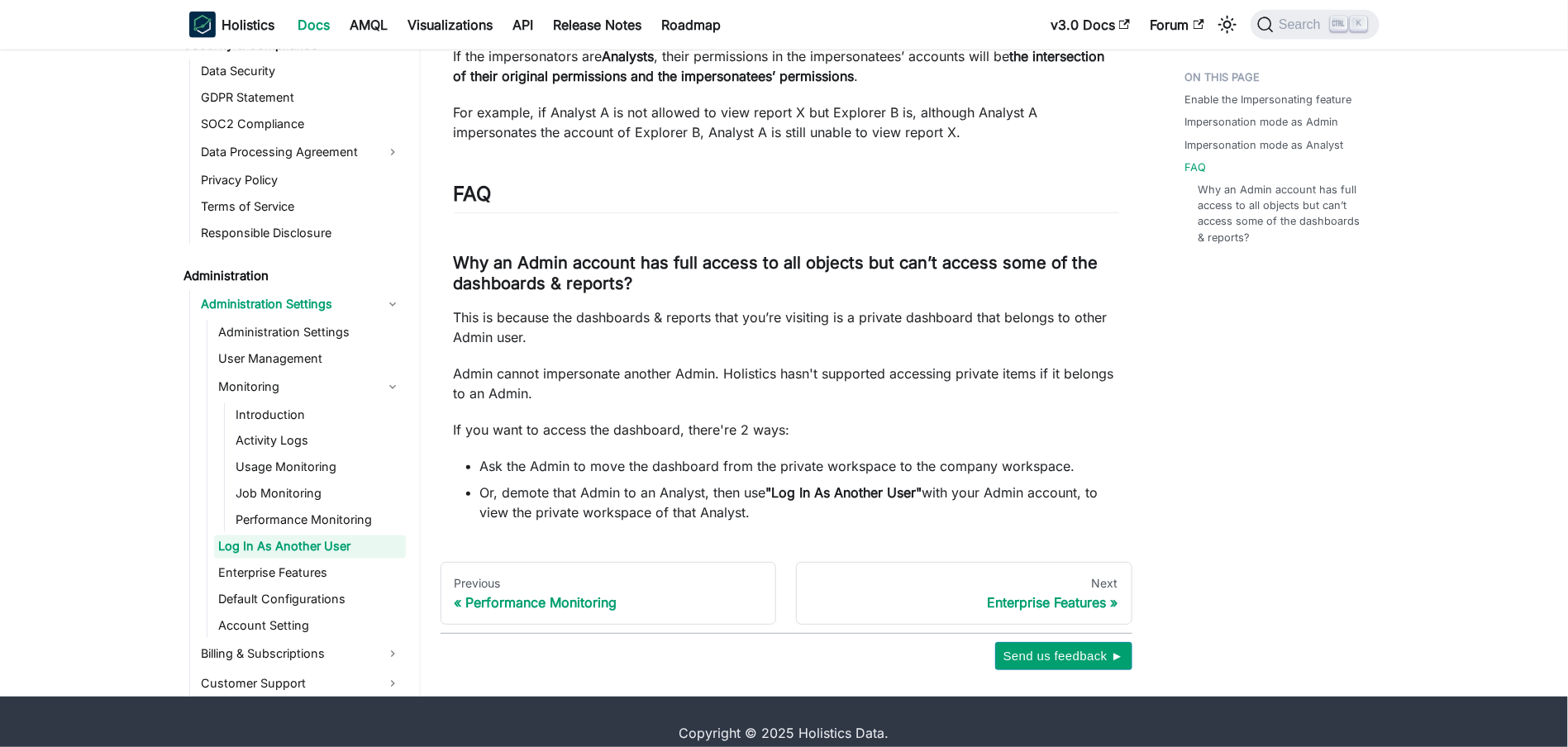
scroll to position [1167, 0]
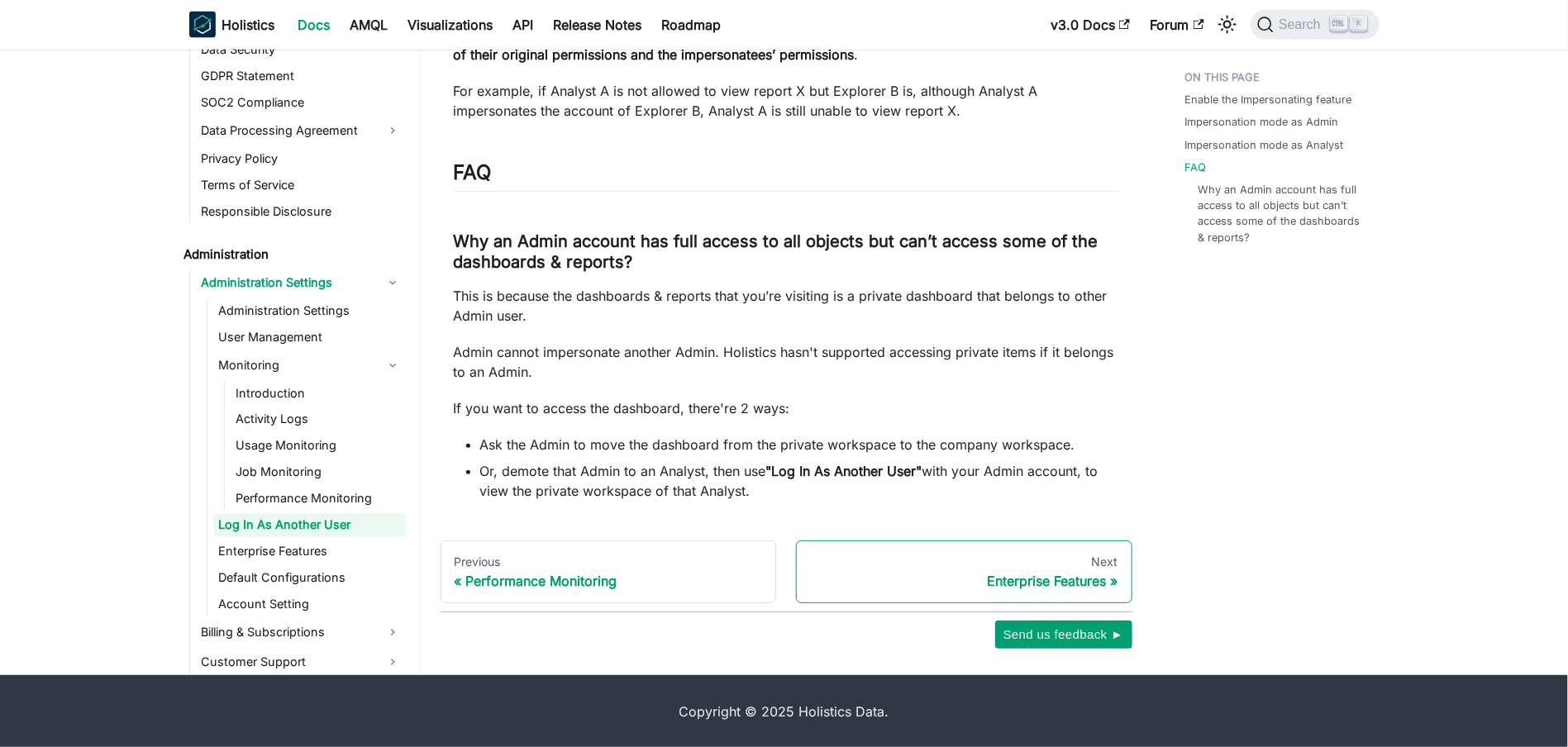
click at [868, 578] on div "Enterprise Features" at bounding box center [964, 580] width 308 height 16
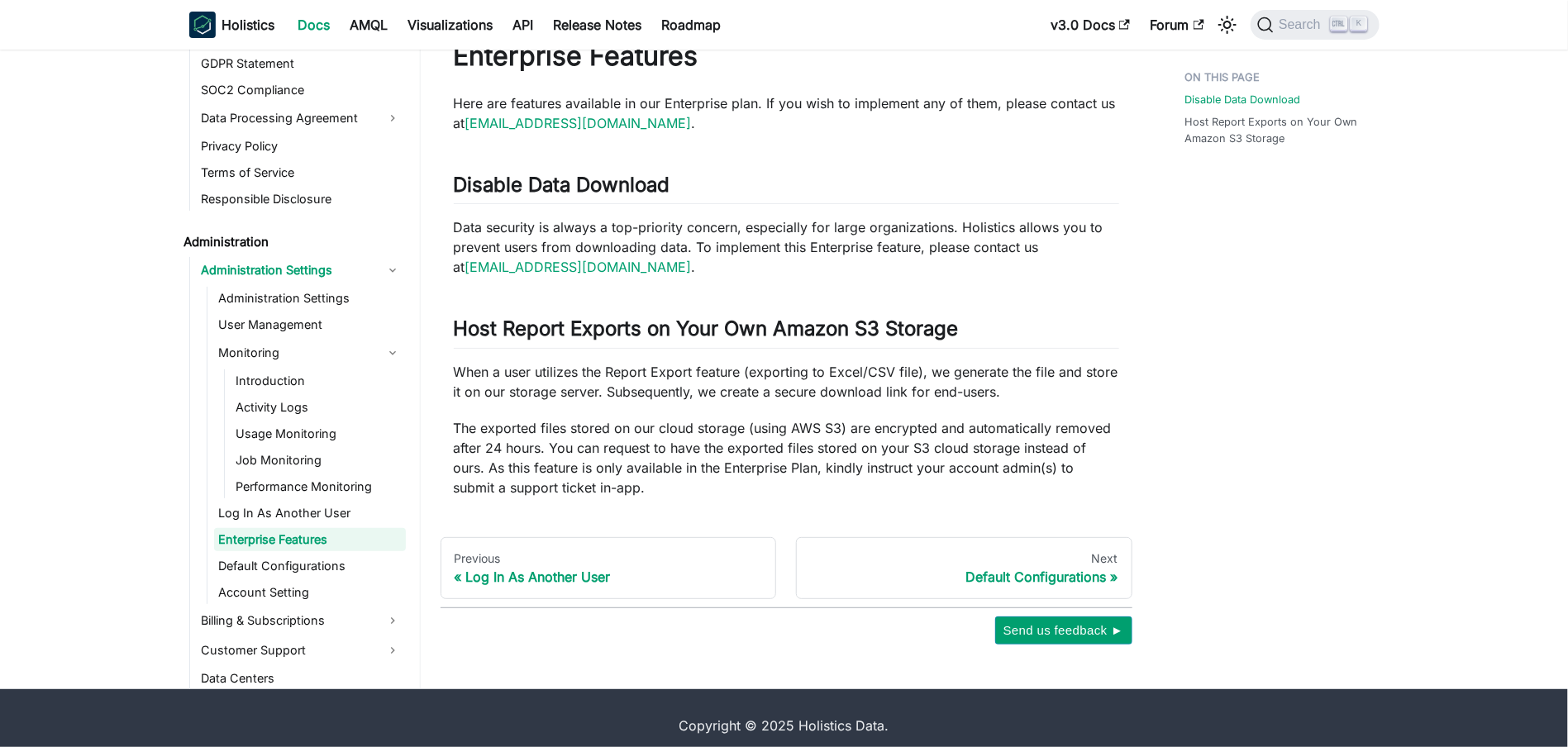
scroll to position [71, 0]
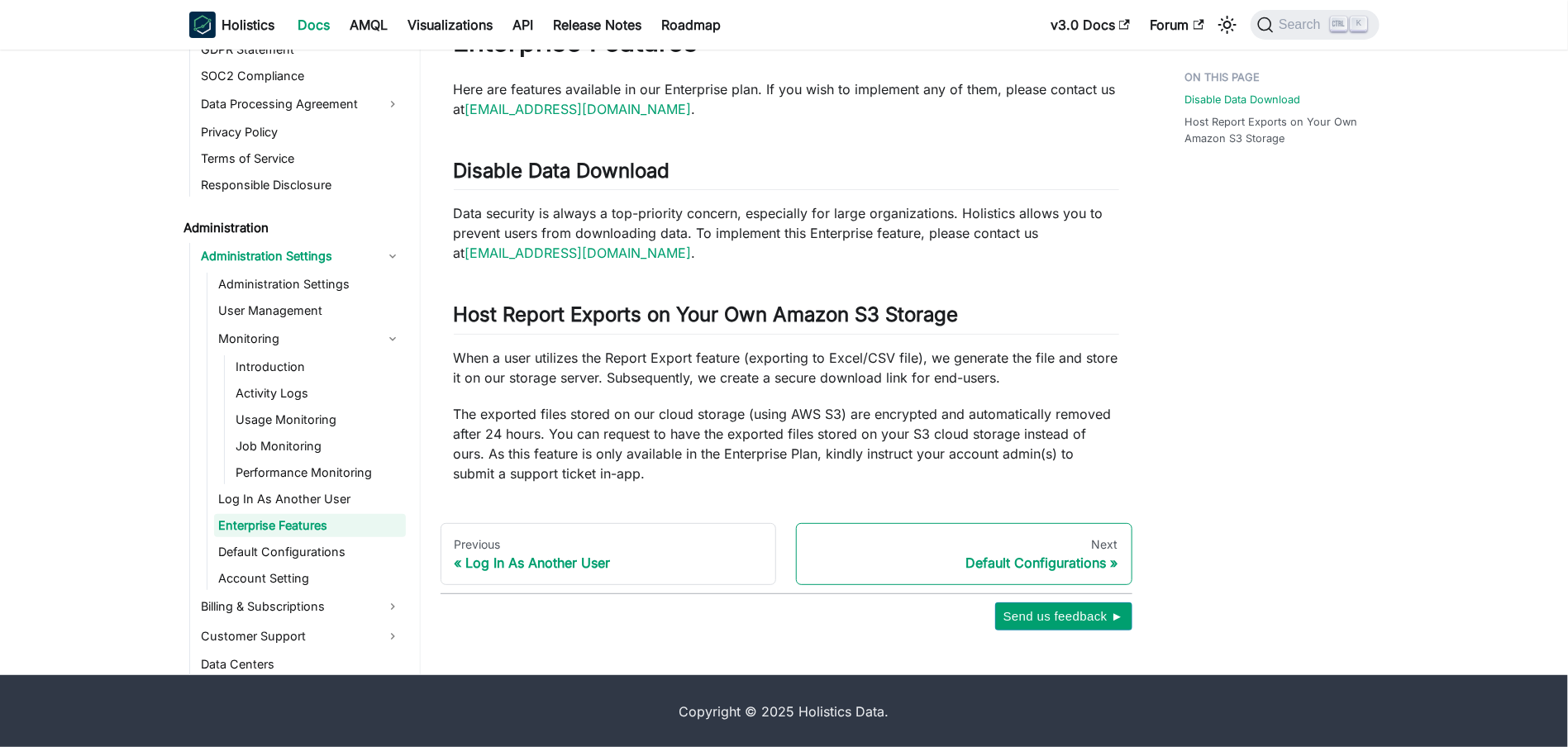
click at [960, 556] on div "Default Configurations" at bounding box center [964, 562] width 308 height 16
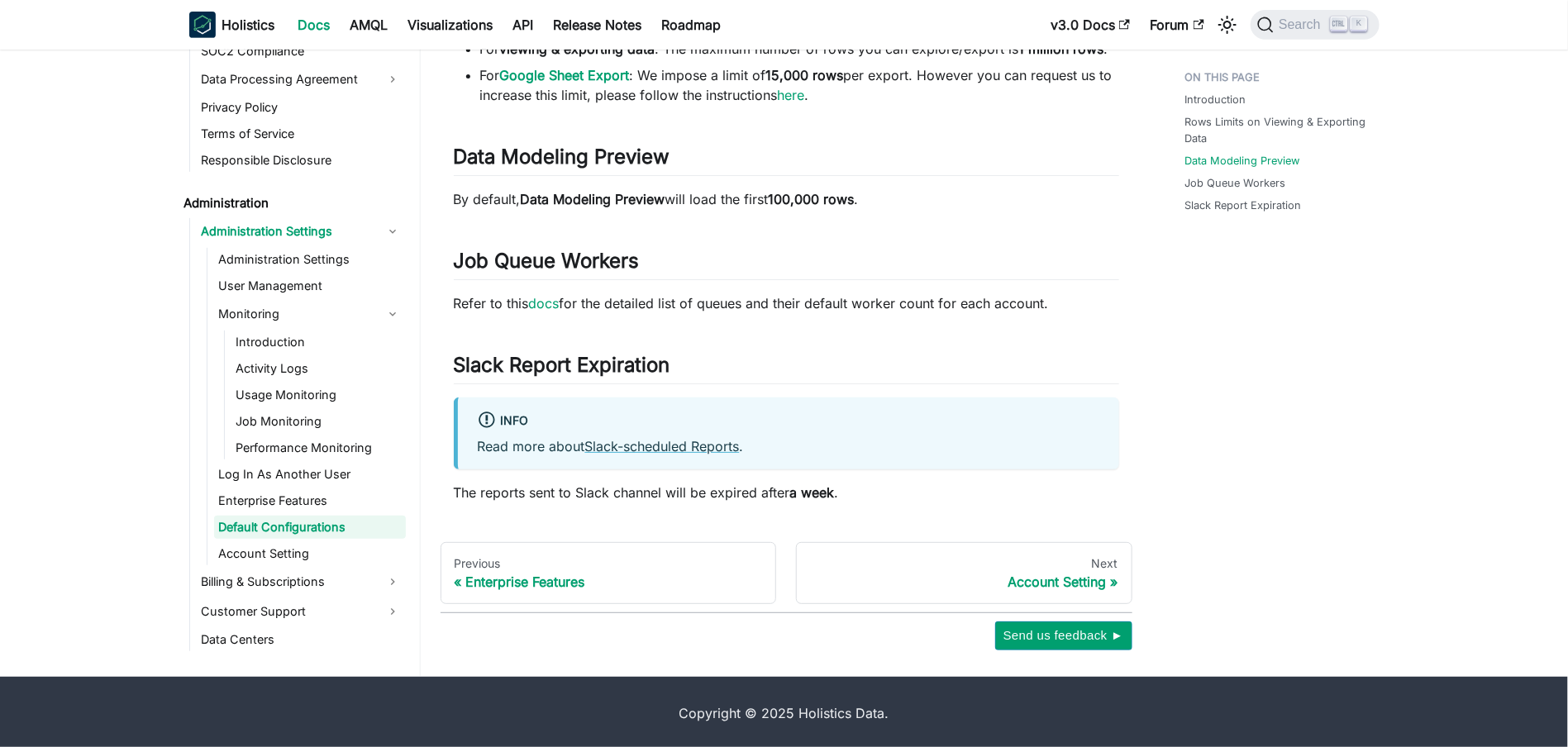
scroll to position [354, 0]
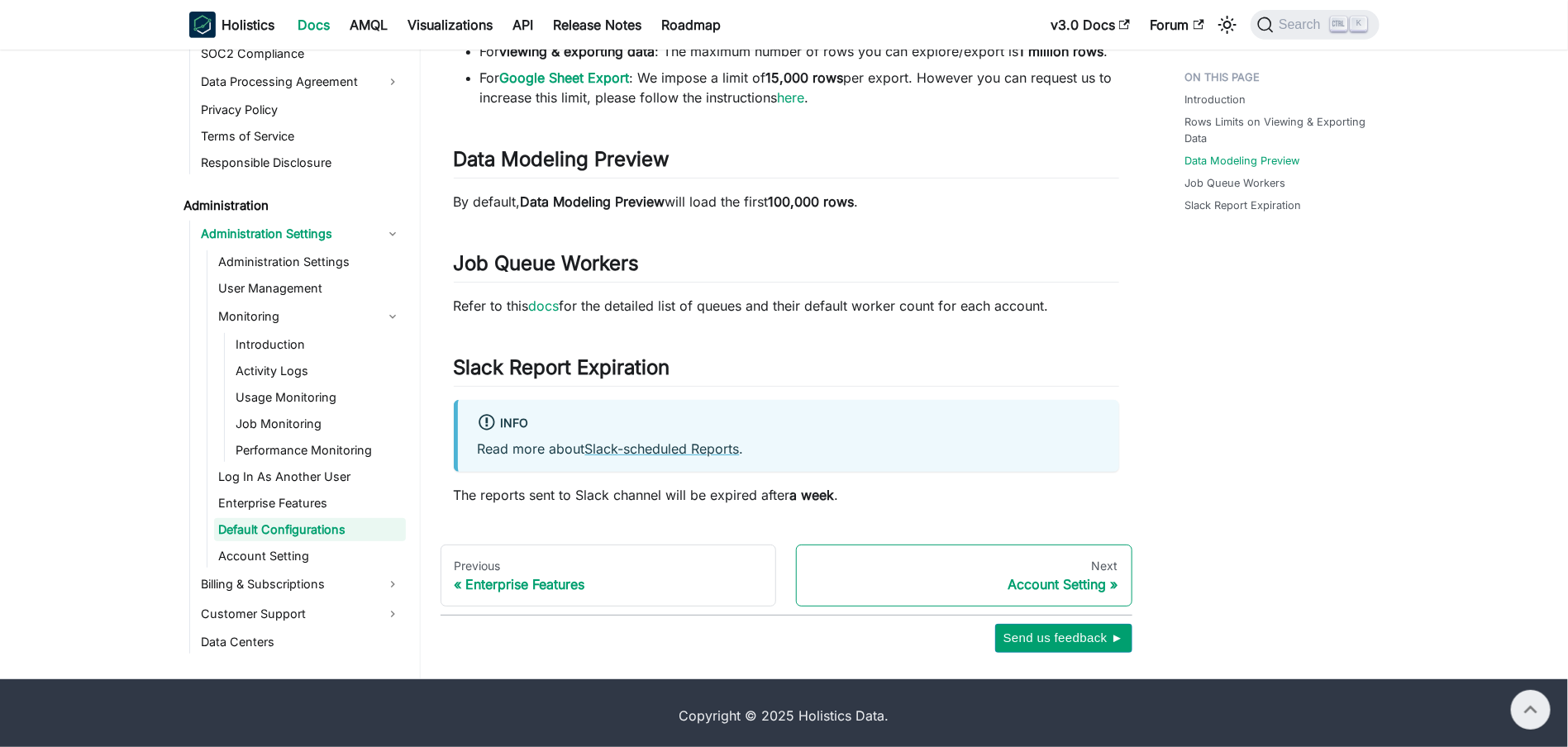
click at [1030, 569] on div "Next" at bounding box center [964, 566] width 308 height 15
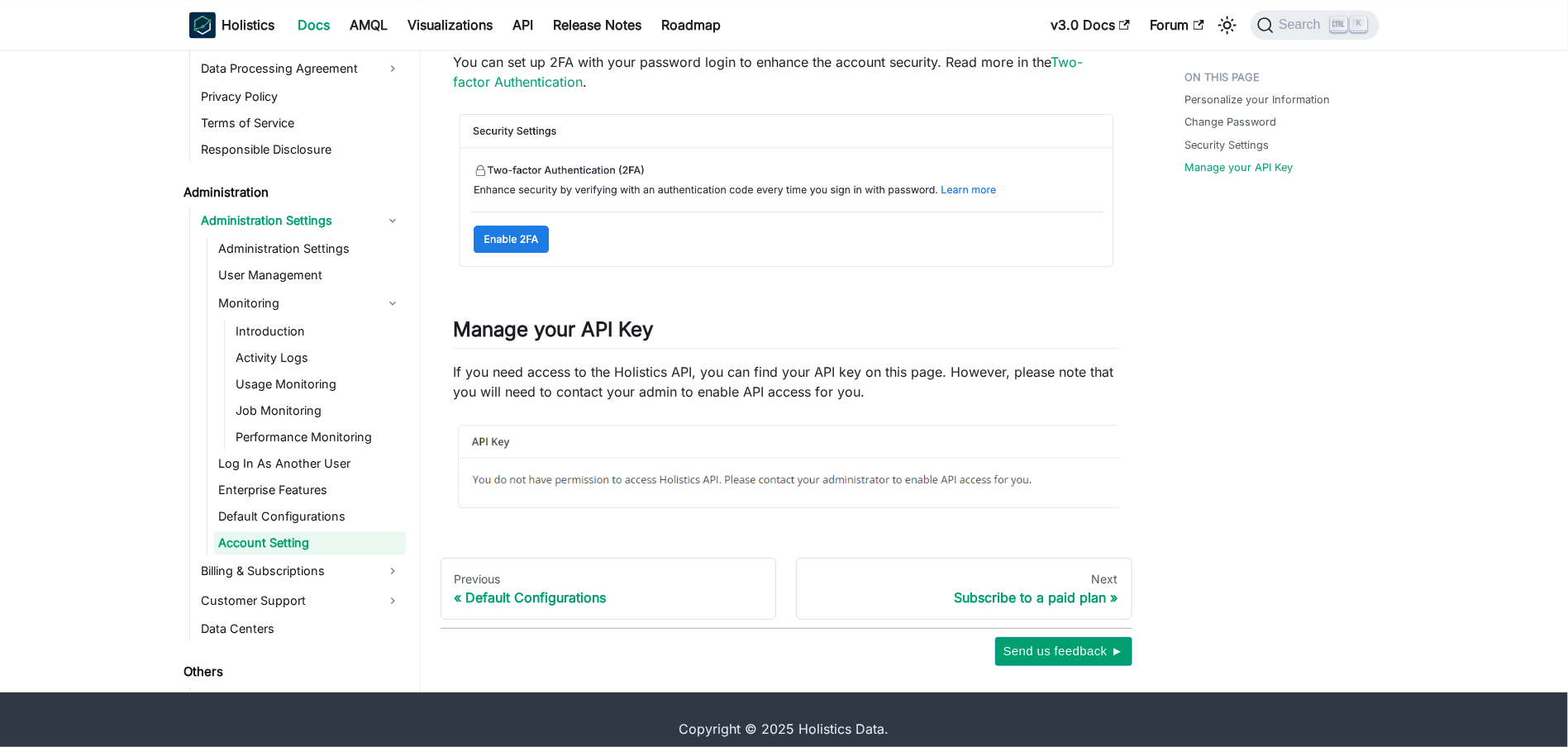
scroll to position [1864, 0]
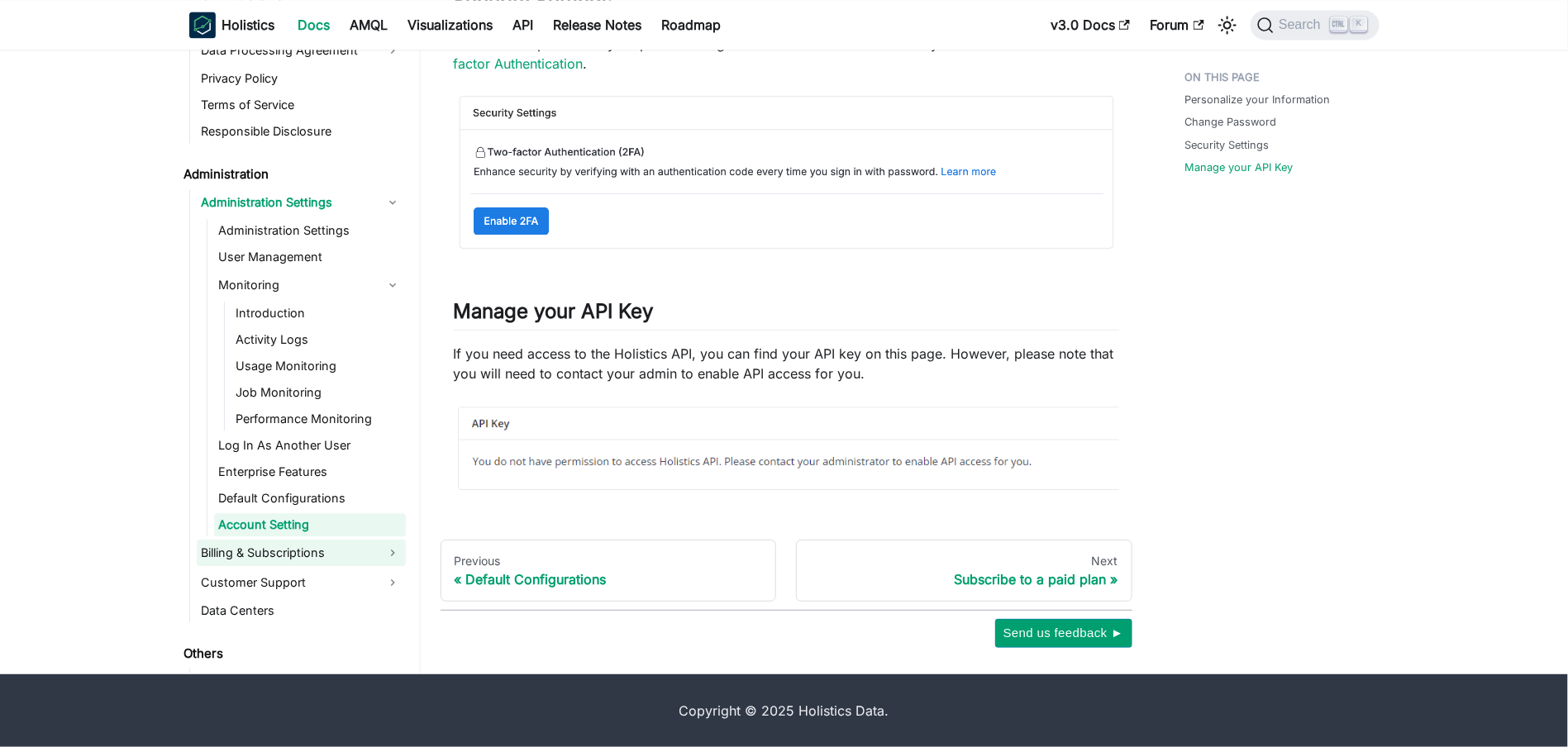
click at [271, 551] on link "Billing & Subscriptions" at bounding box center [300, 553] width 209 height 27
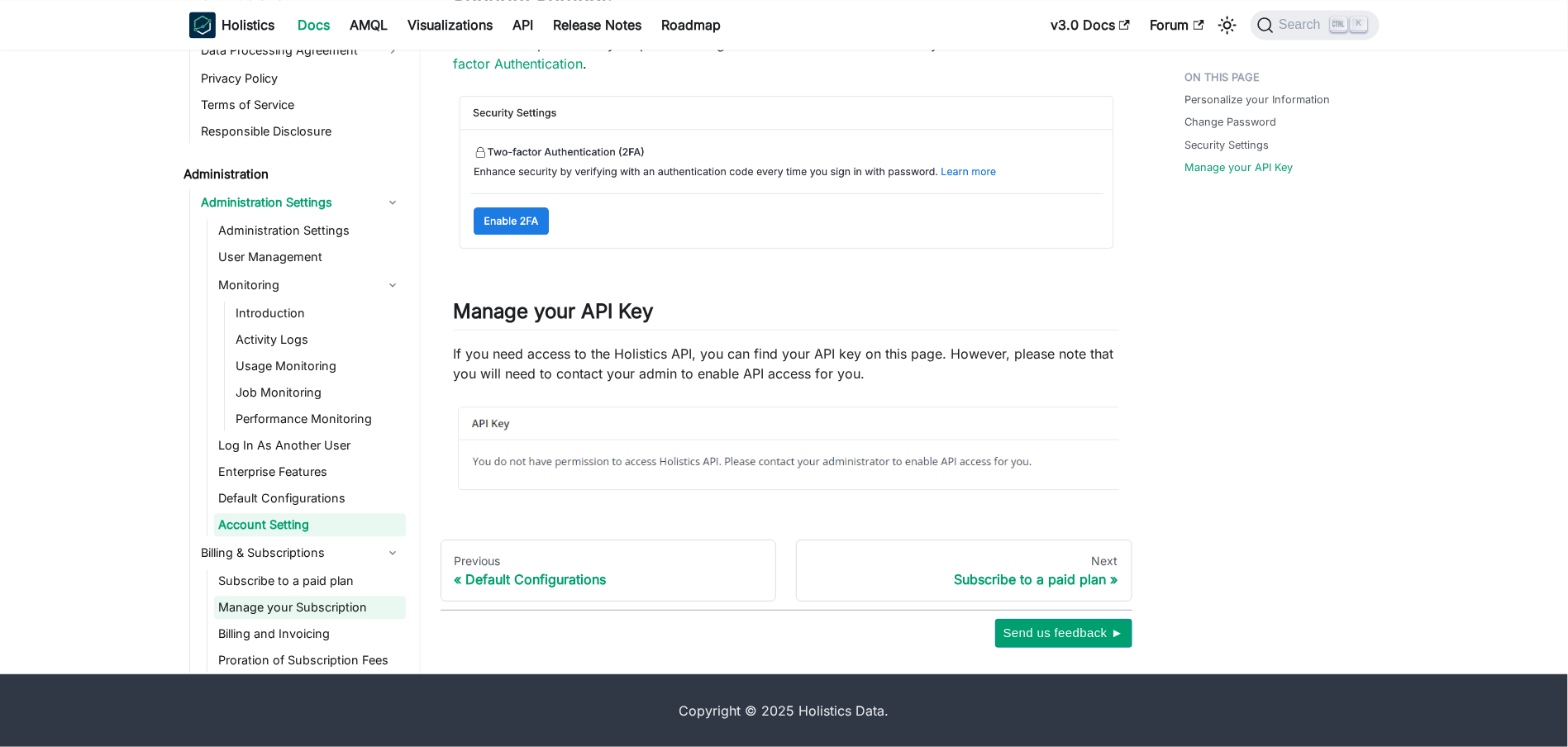
scroll to position [2718, 0]
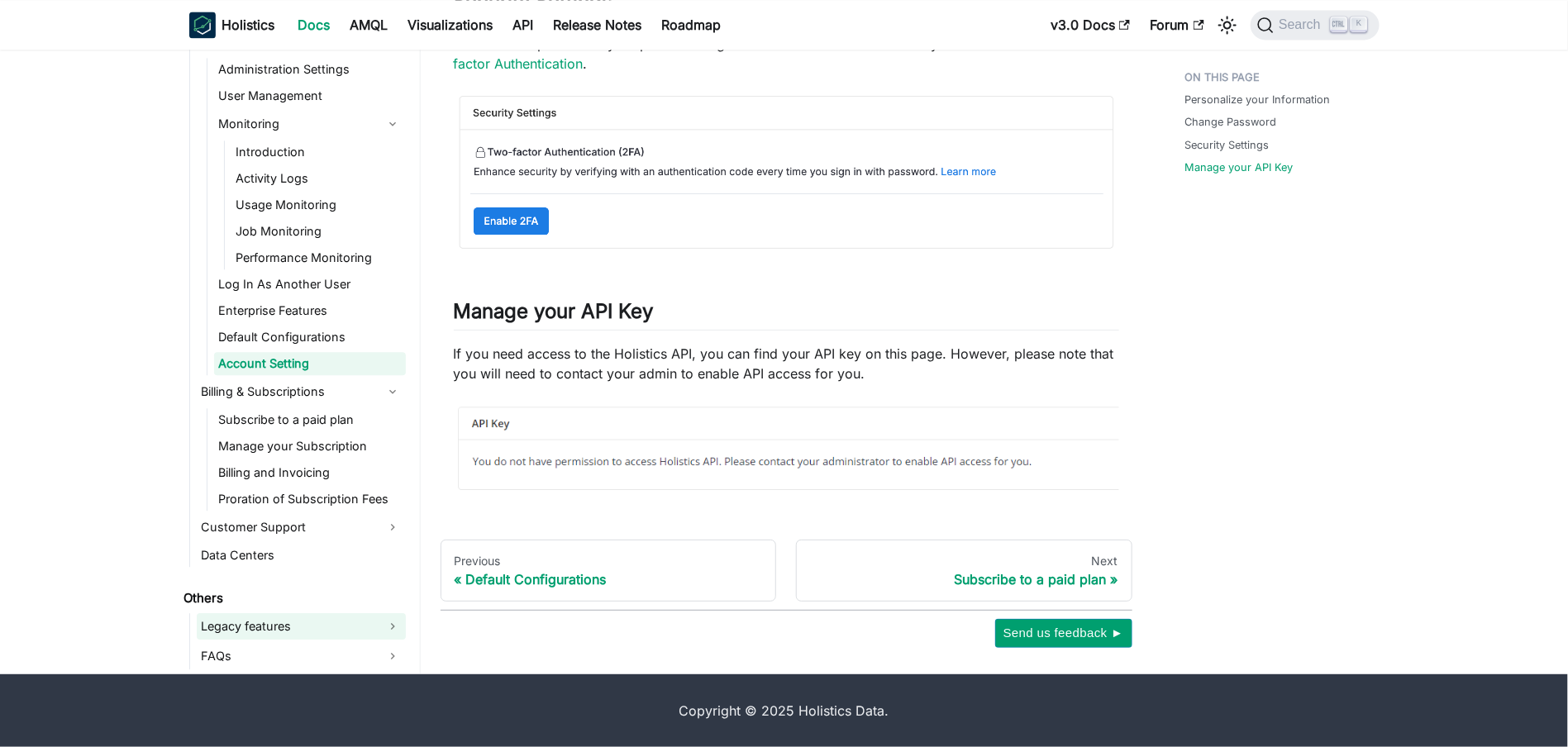
click at [270, 627] on link "Legacy features" at bounding box center [300, 626] width 209 height 27
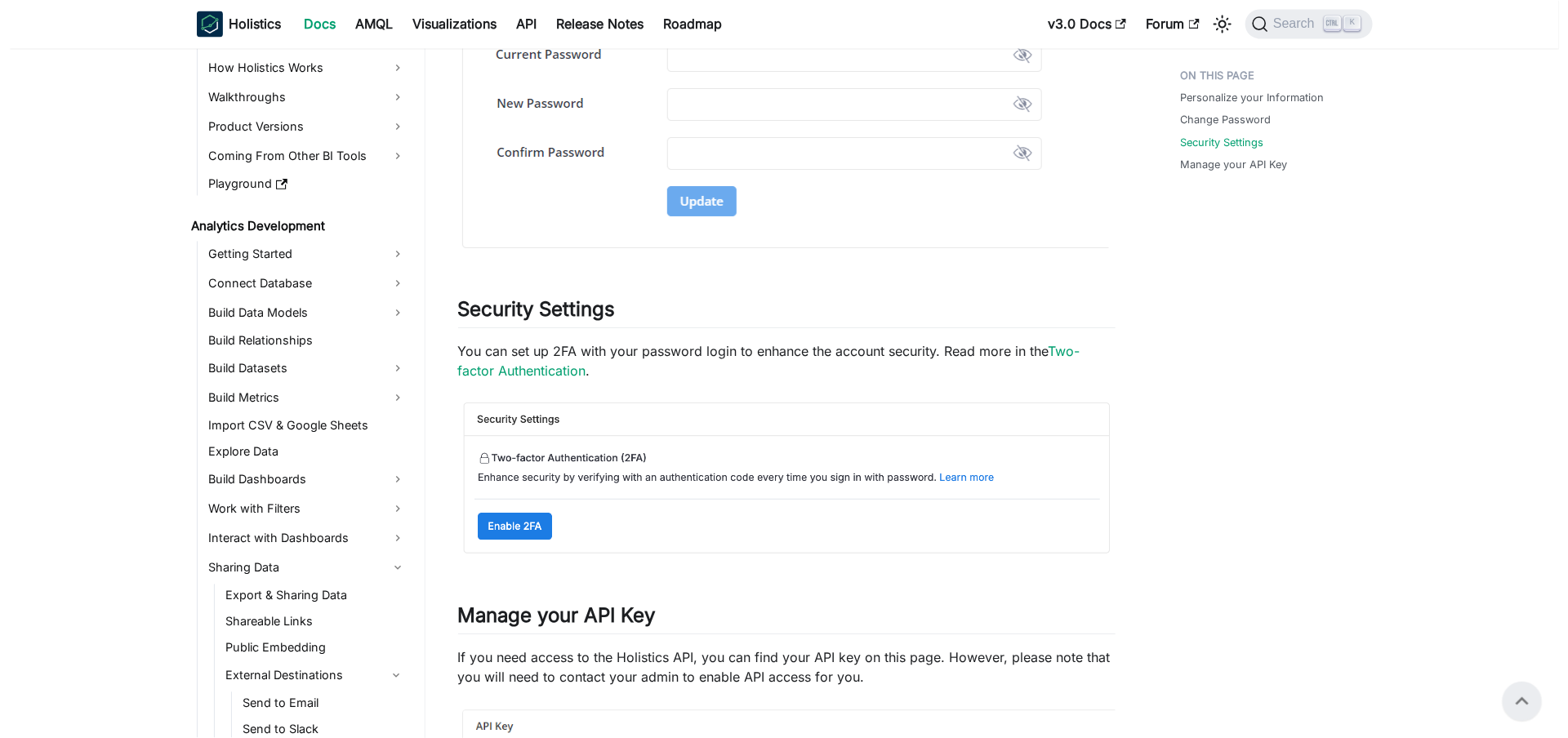
scroll to position [1524, 0]
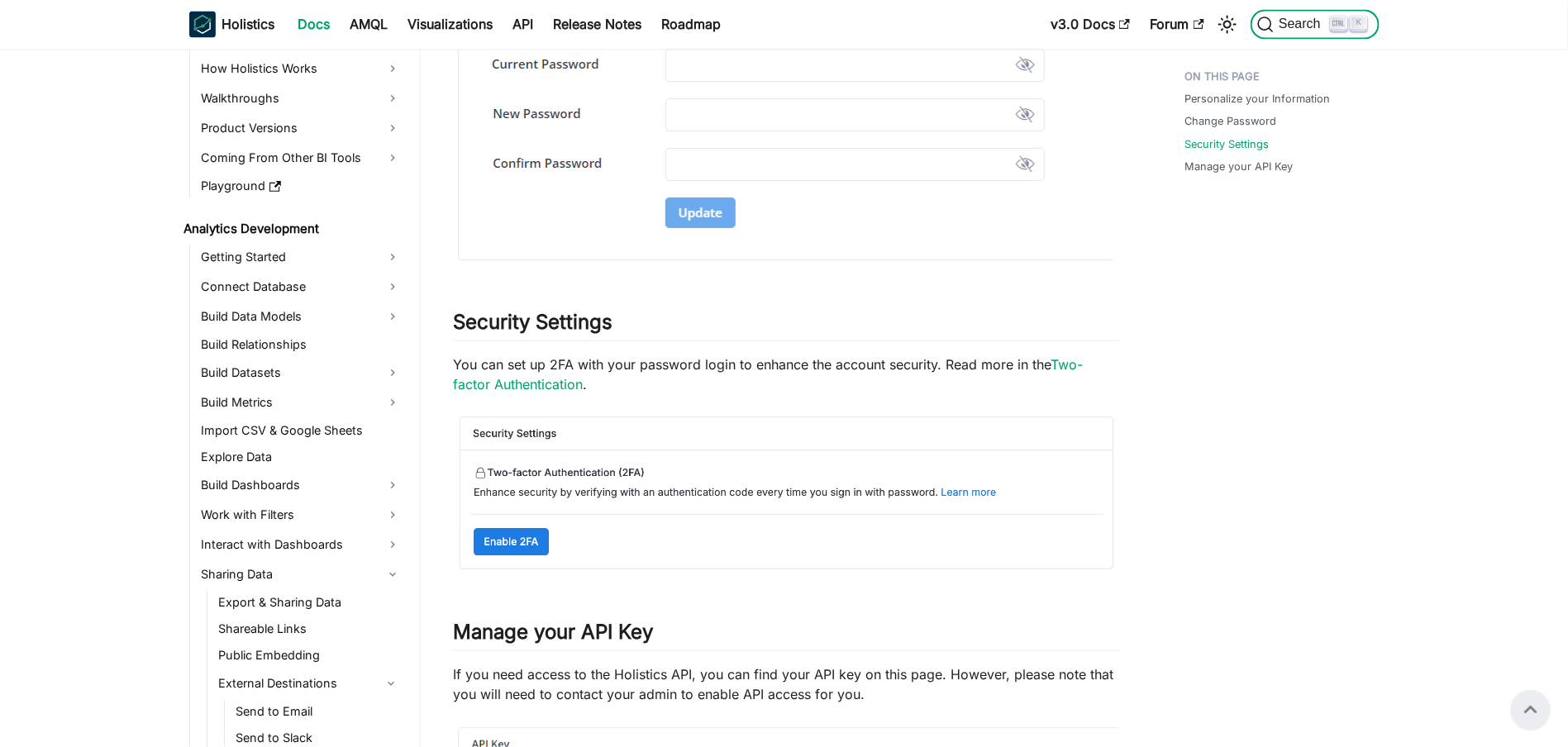
click at [1308, 22] on span "Search" at bounding box center [1302, 25] width 57 height 15
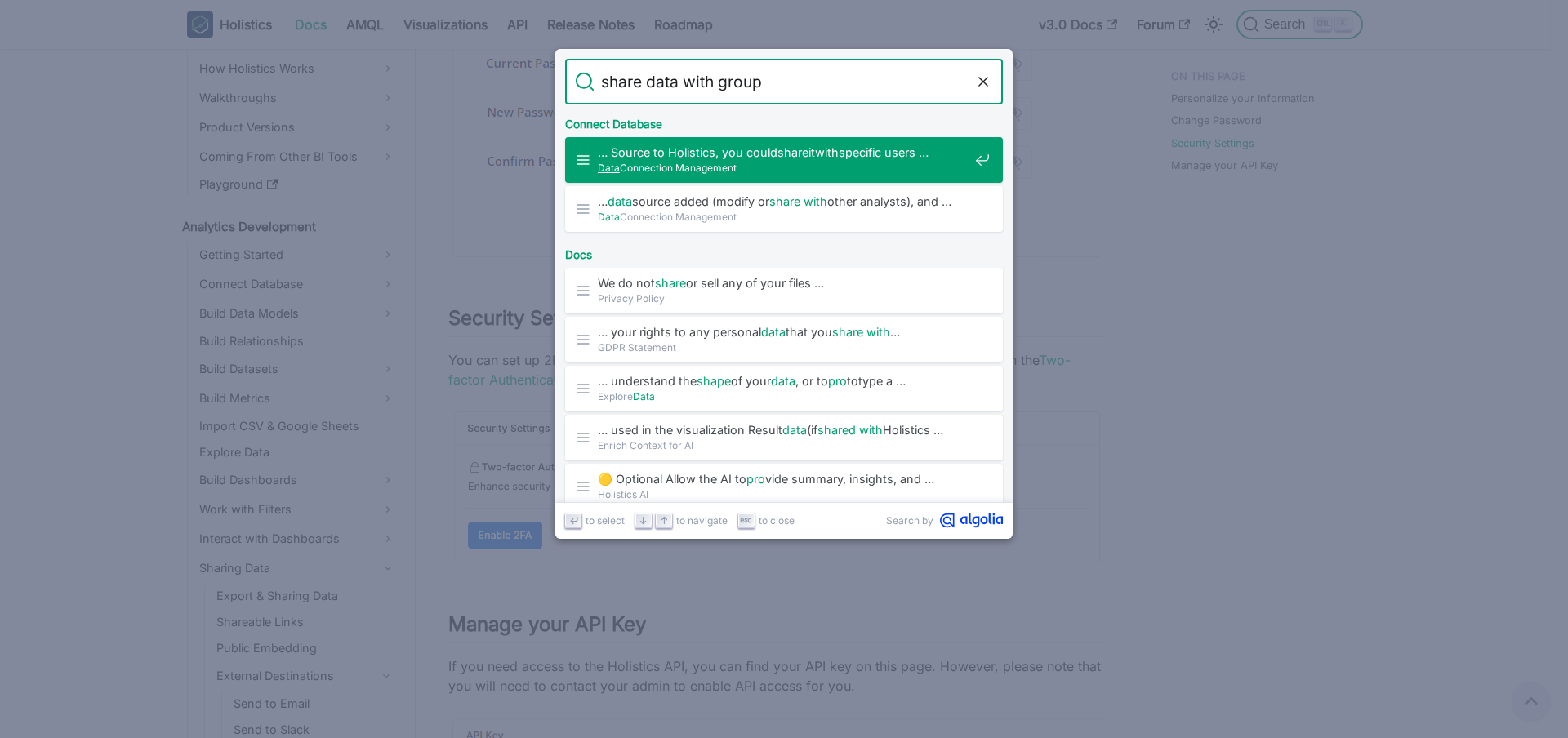
type input "share data with groups"
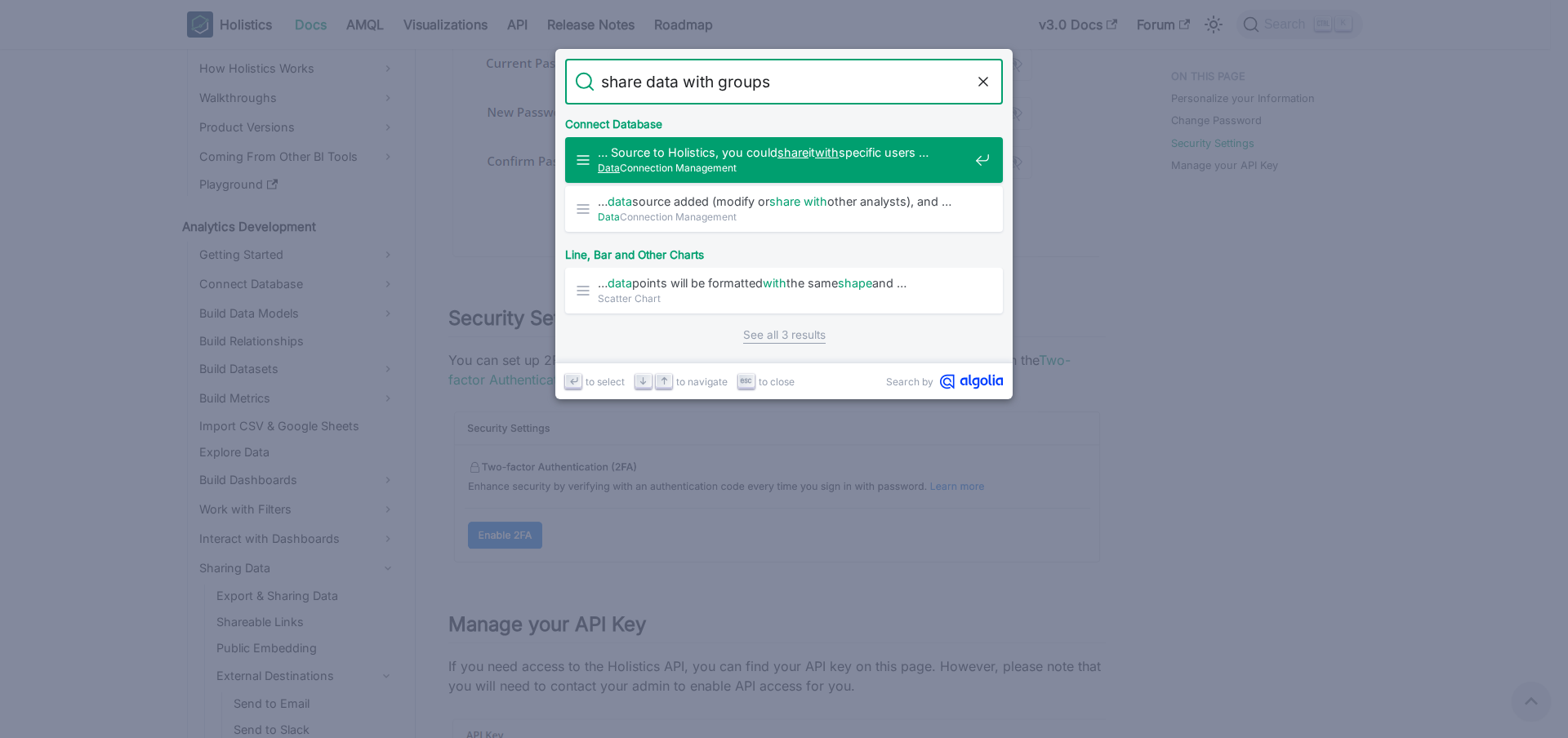
click at [896, 154] on span "… Source to Holistics, you could share it with specific users …" at bounding box center [784, 152] width 371 height 15
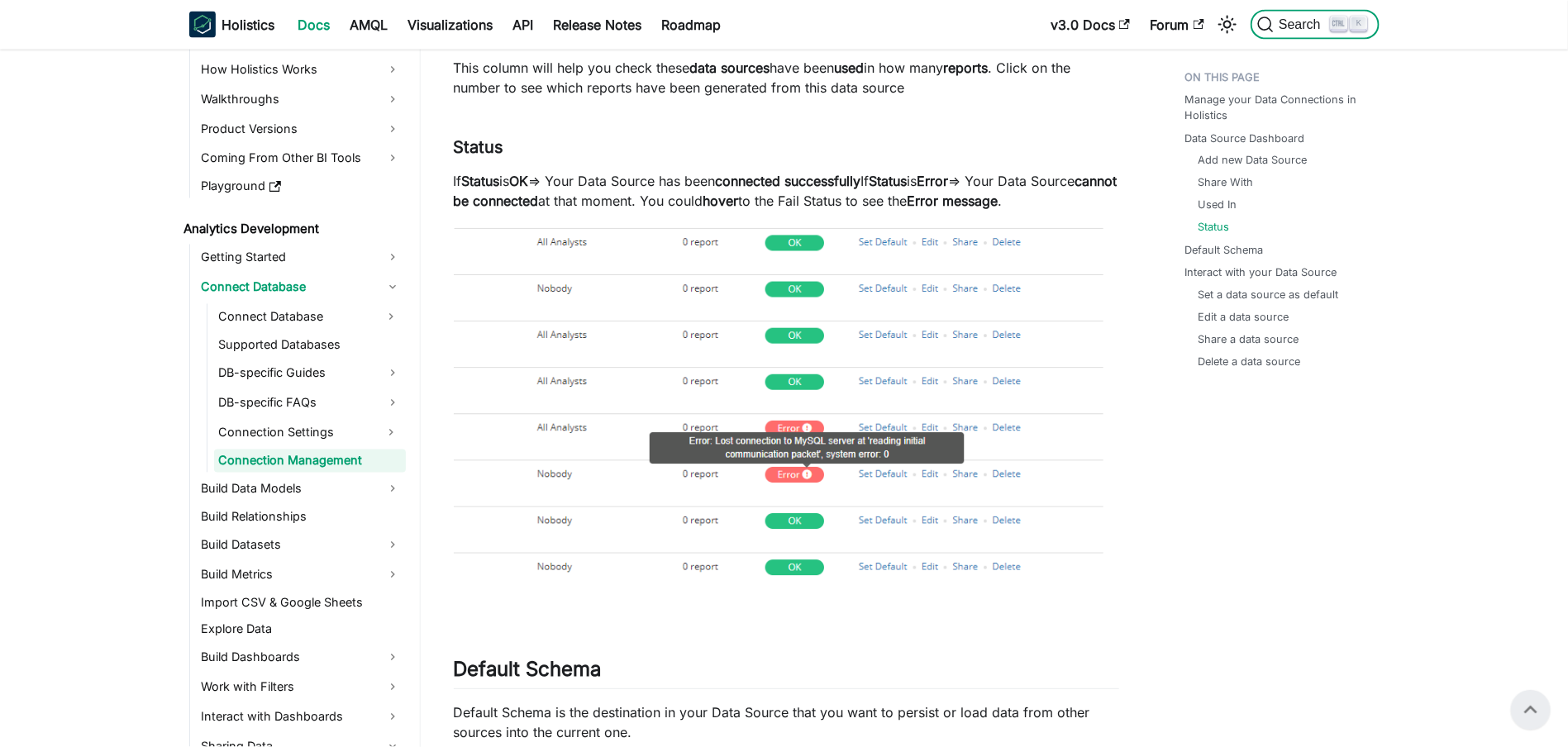
scroll to position [1415, 0]
click at [1238, 177] on link "Share With" at bounding box center [1230, 183] width 55 height 15
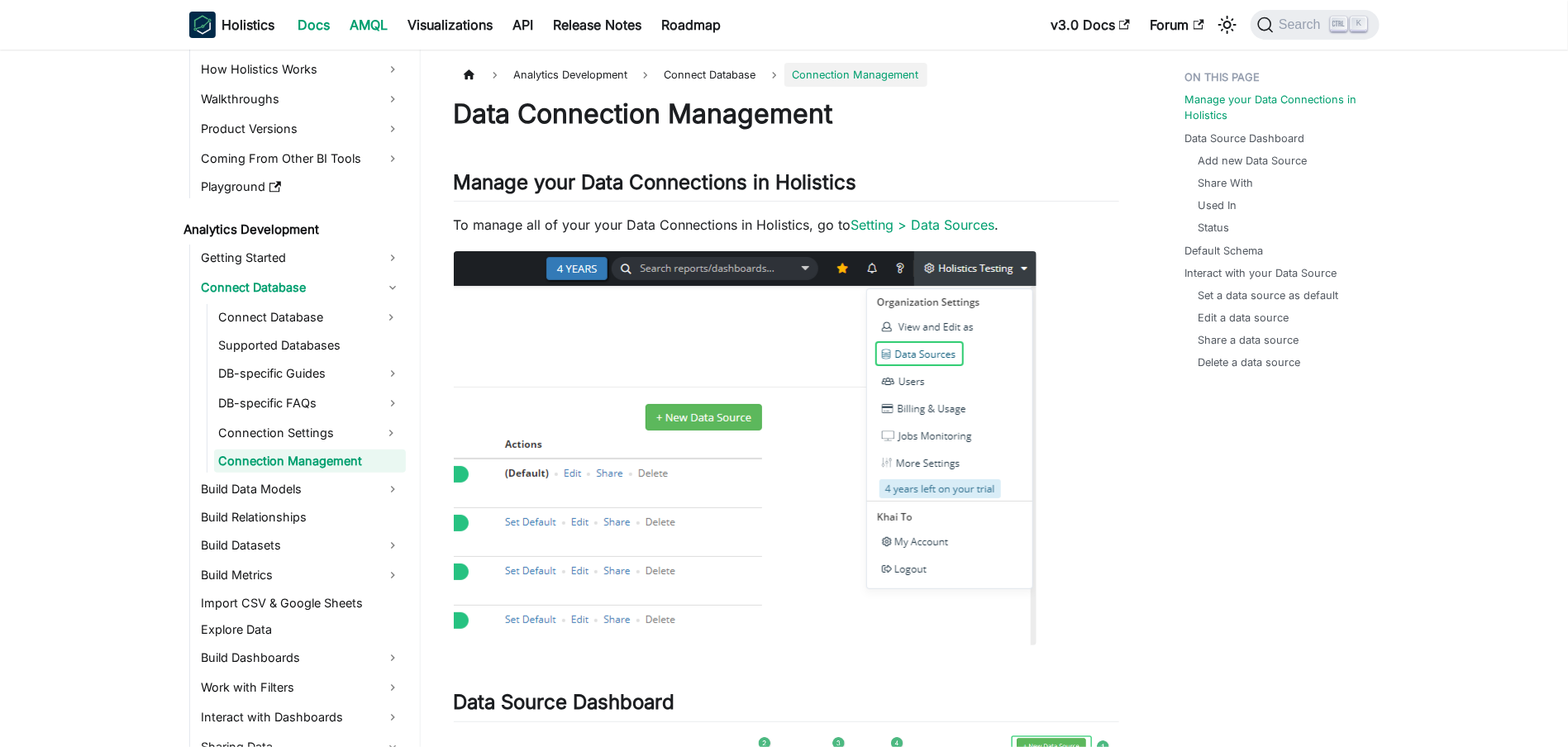
click at [380, 18] on link "AMQL" at bounding box center [369, 25] width 58 height 27
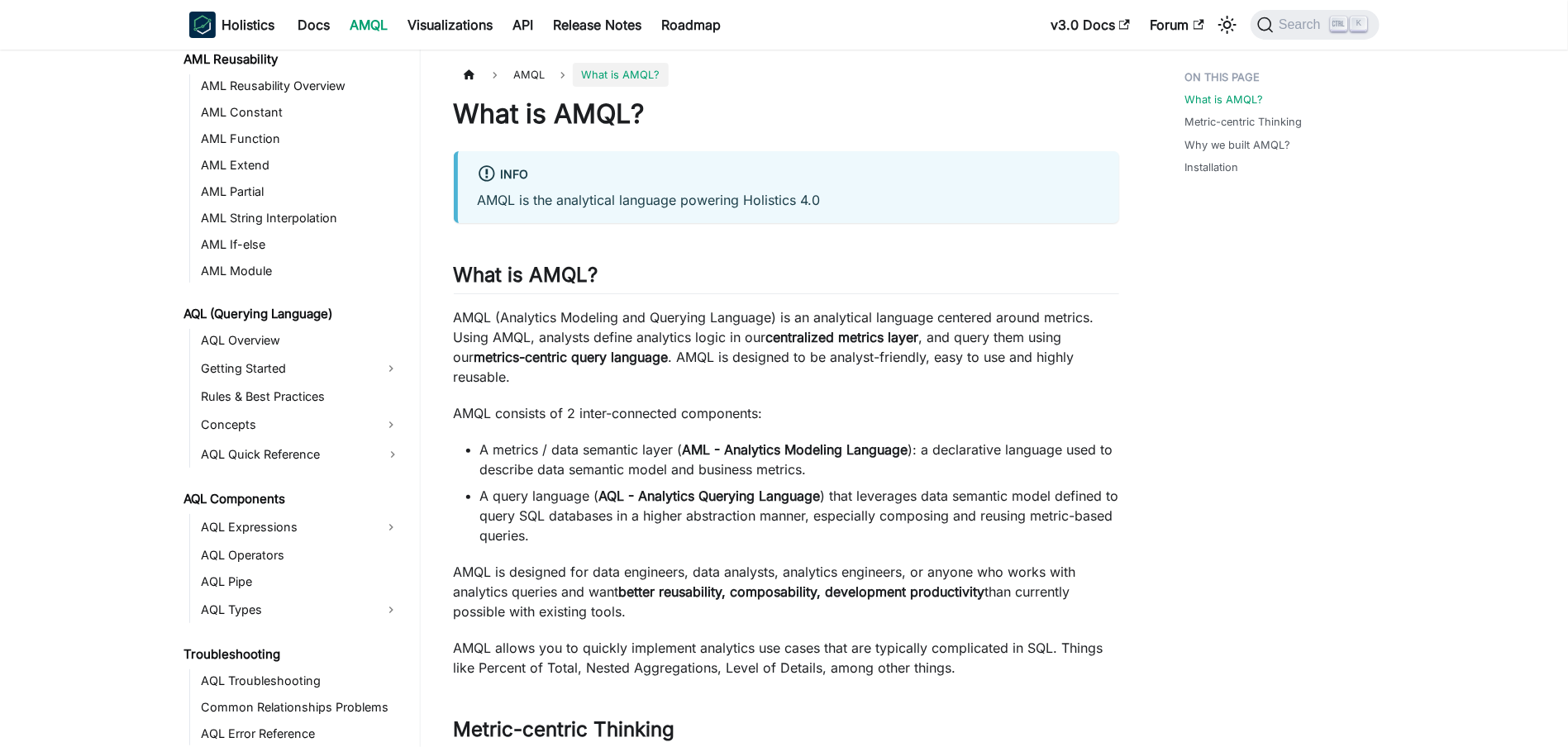
scroll to position [482, 0]
click at [311, 420] on link "Concepts" at bounding box center [286, 424] width 179 height 27
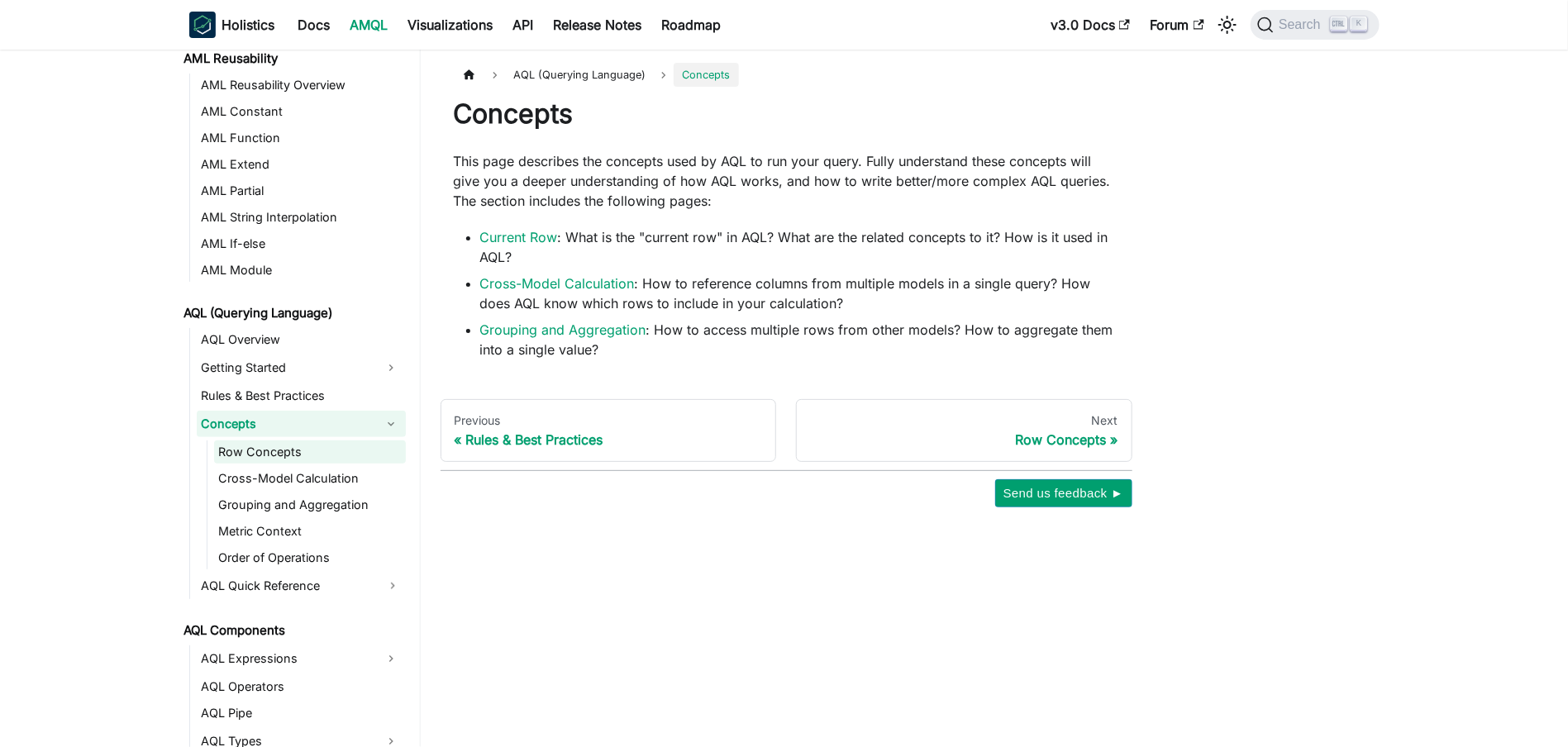
click at [301, 449] on link "Row Concepts" at bounding box center [310, 452] width 192 height 23
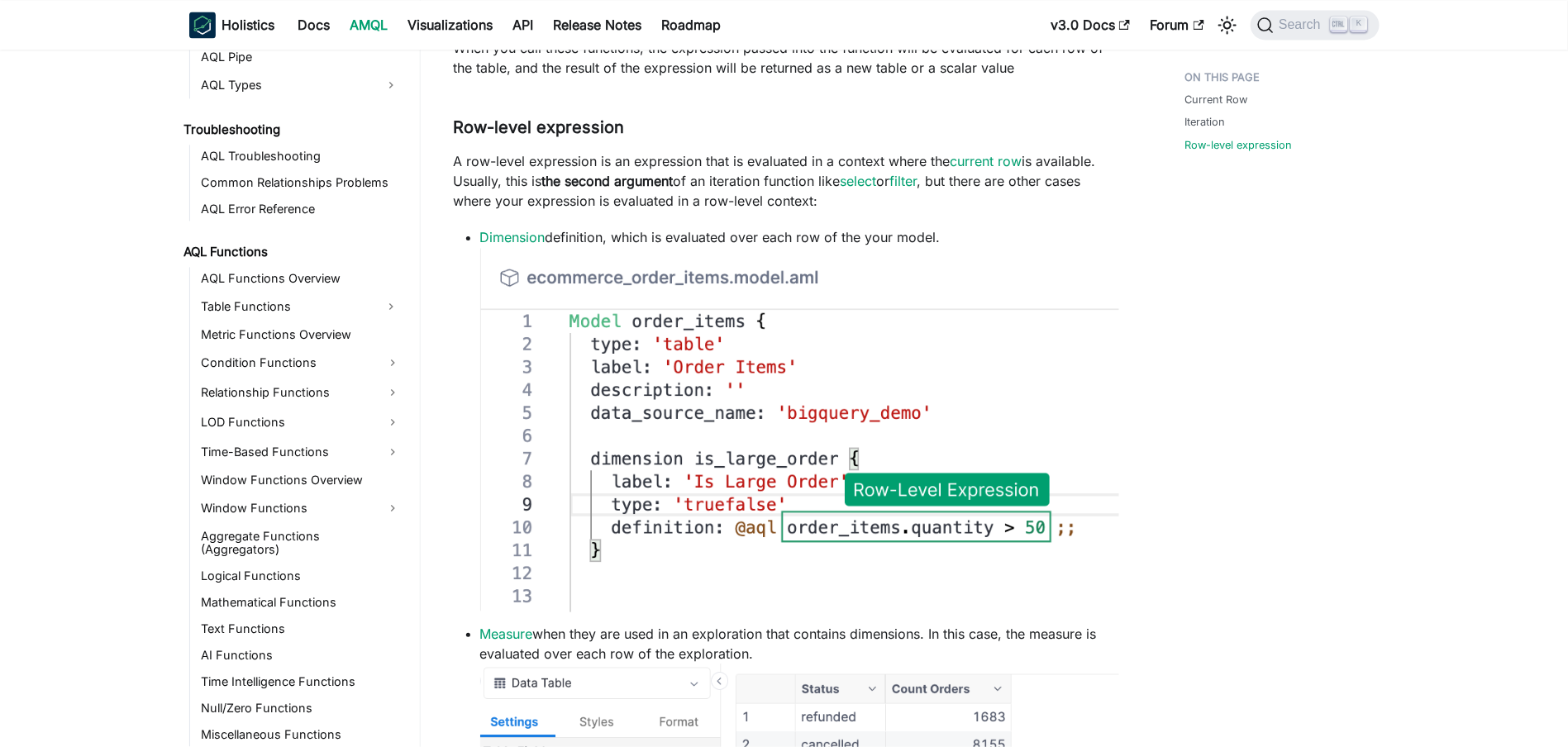
scroll to position [1141, 0]
click at [251, 414] on link "LOD Functions" at bounding box center [300, 419] width 209 height 27
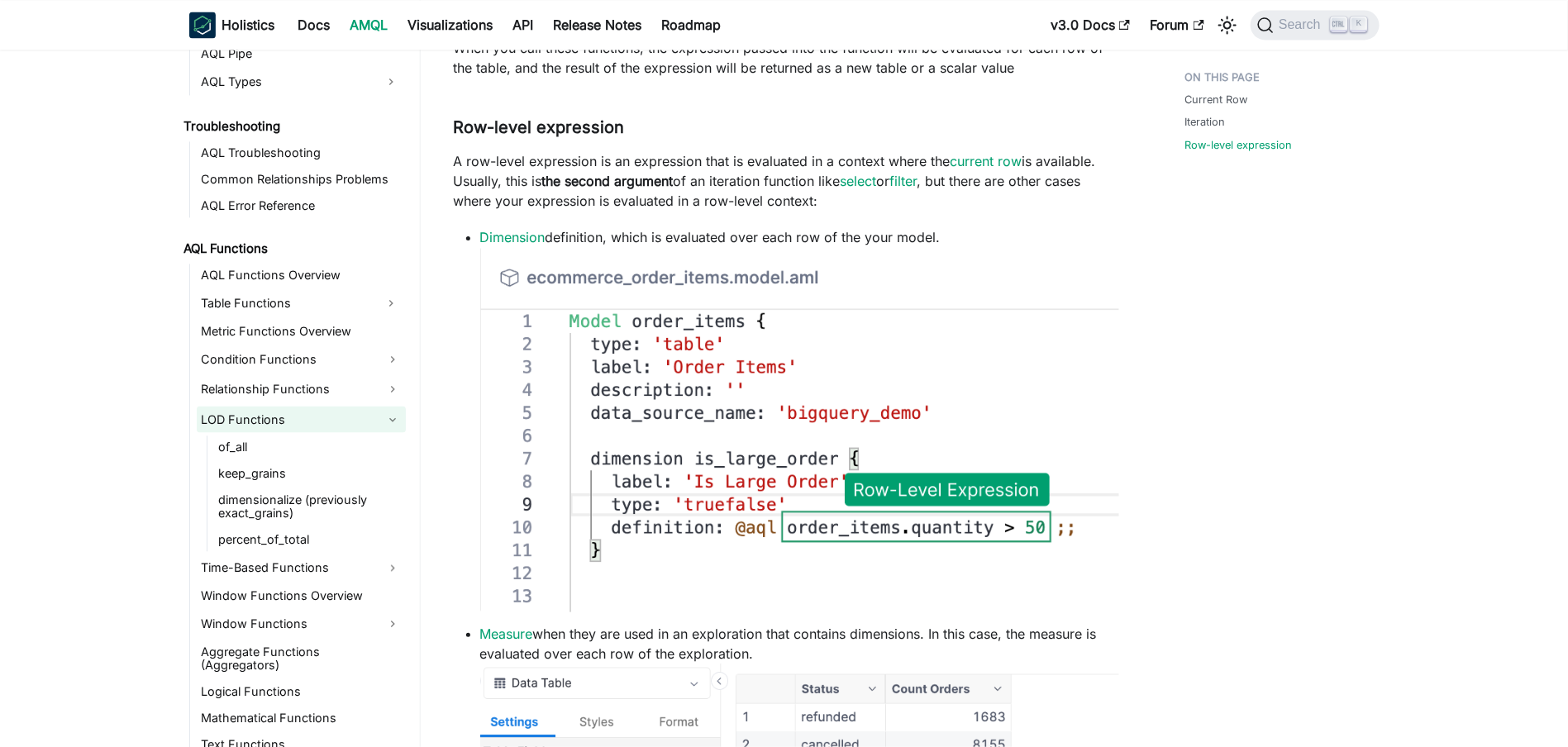
click at [251, 414] on link "LOD Functions" at bounding box center [300, 419] width 209 height 27
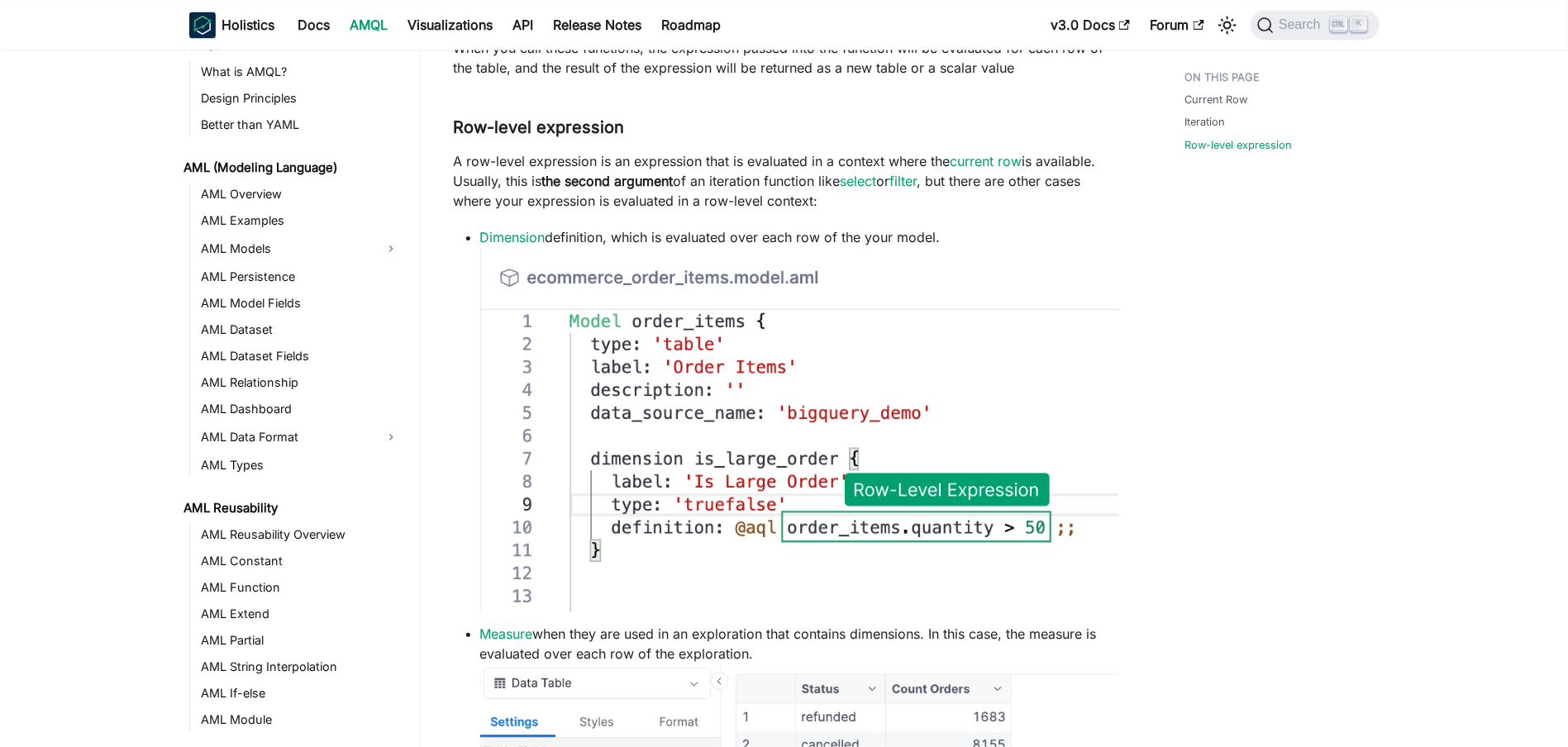
scroll to position [0, 0]
